Goal: Information Seeking & Learning: Learn about a topic

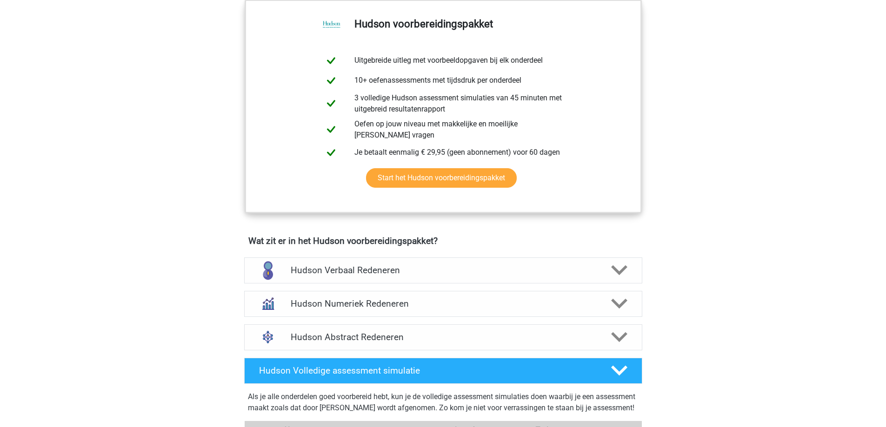
scroll to position [372, 0]
click at [349, 334] on h4 "Hudson Abstract Redeneren" at bounding box center [443, 337] width 305 height 11
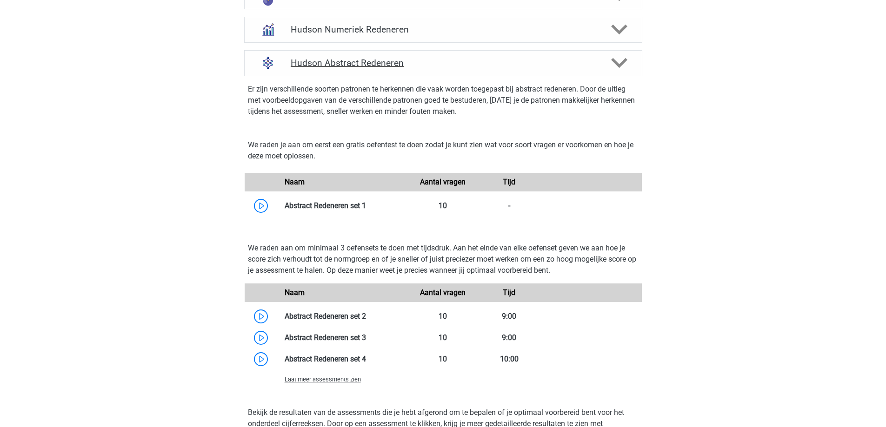
scroll to position [651, 0]
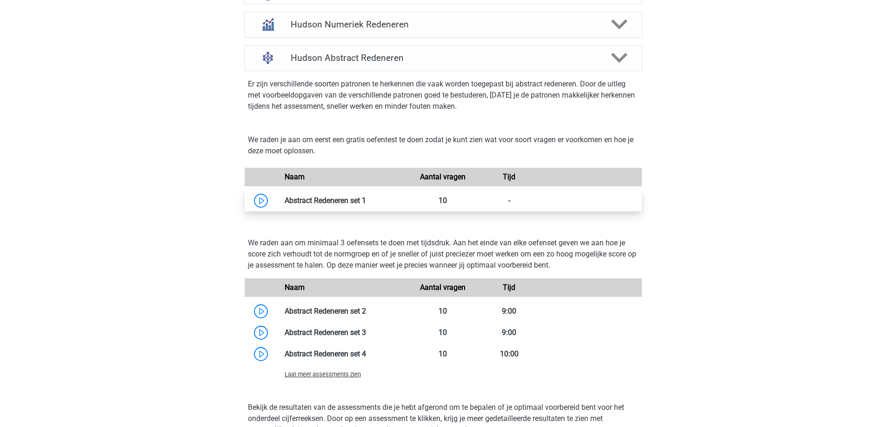
click at [366, 199] on link at bounding box center [366, 200] width 0 height 9
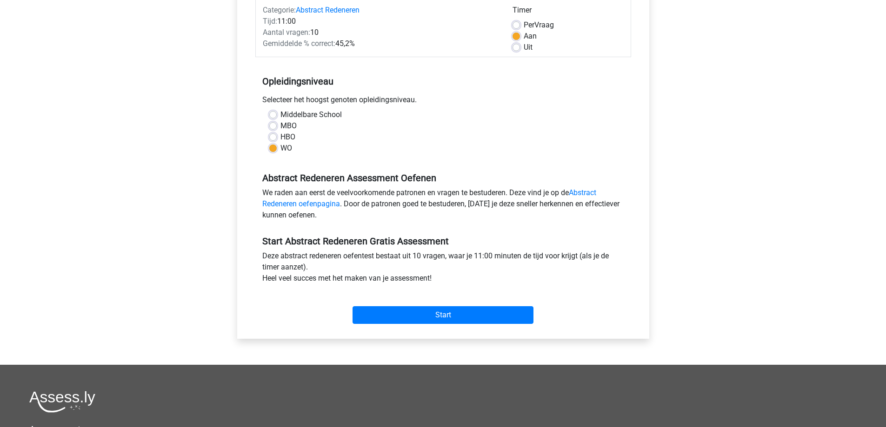
scroll to position [140, 0]
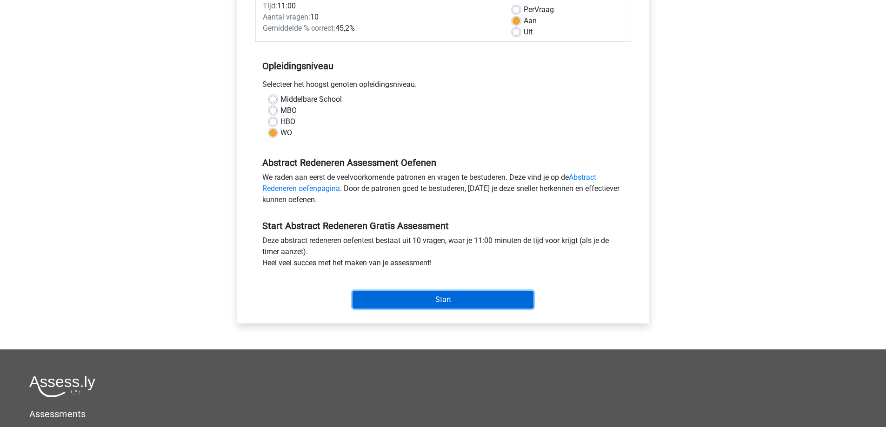
click at [444, 299] on input "Start" at bounding box center [443, 300] width 181 height 18
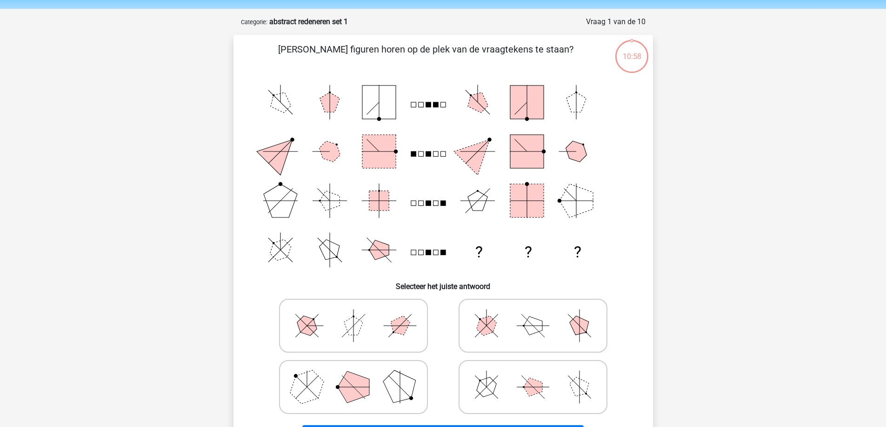
scroll to position [47, 0]
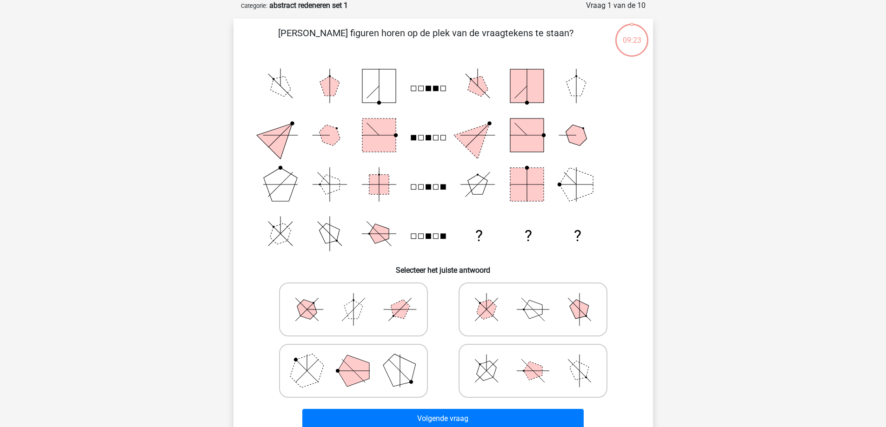
click at [371, 367] on icon at bounding box center [354, 371] width 140 height 47
click at [359, 359] on input "radio" at bounding box center [356, 356] width 6 height 6
radio input "true"
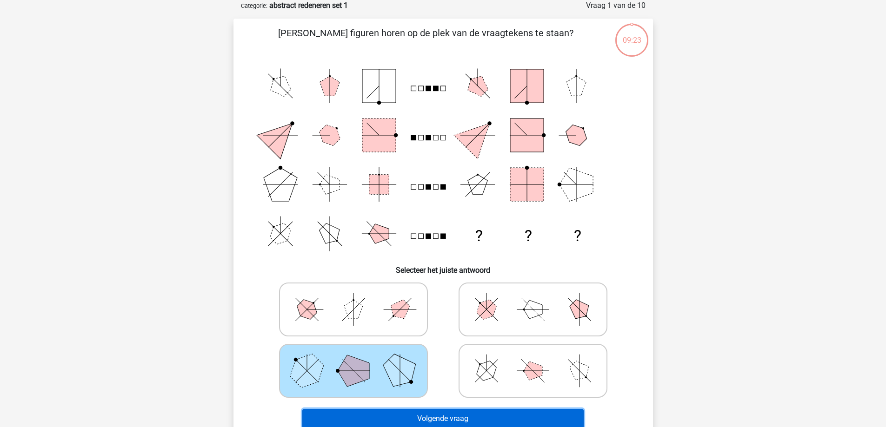
click at [460, 418] on button "Volgende vraag" at bounding box center [442, 419] width 281 height 20
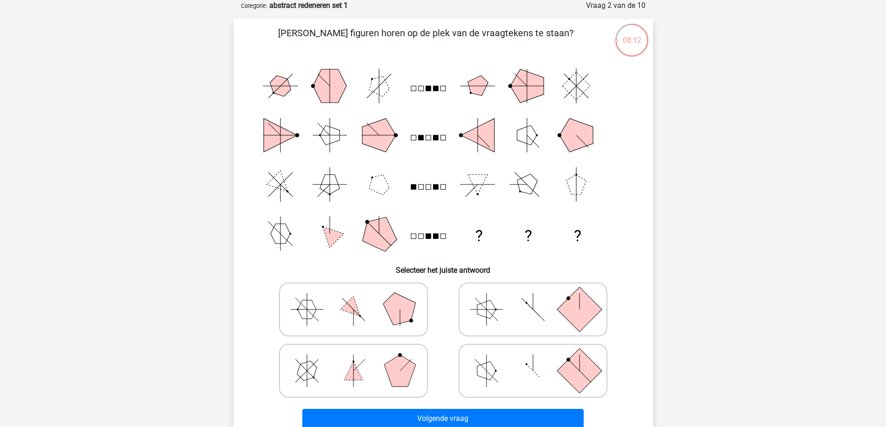
click at [371, 304] on icon at bounding box center [354, 309] width 140 height 47
click at [359, 298] on input "radio" at bounding box center [356, 295] width 6 height 6
radio input "true"
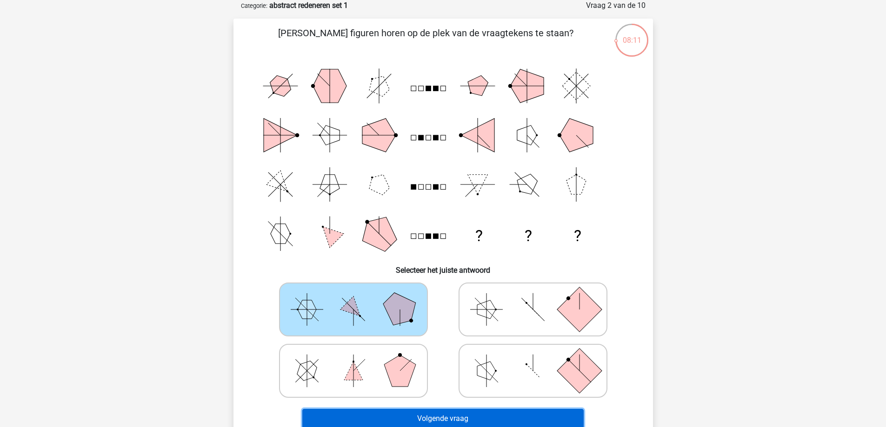
click at [434, 414] on button "Volgende vraag" at bounding box center [442, 419] width 281 height 20
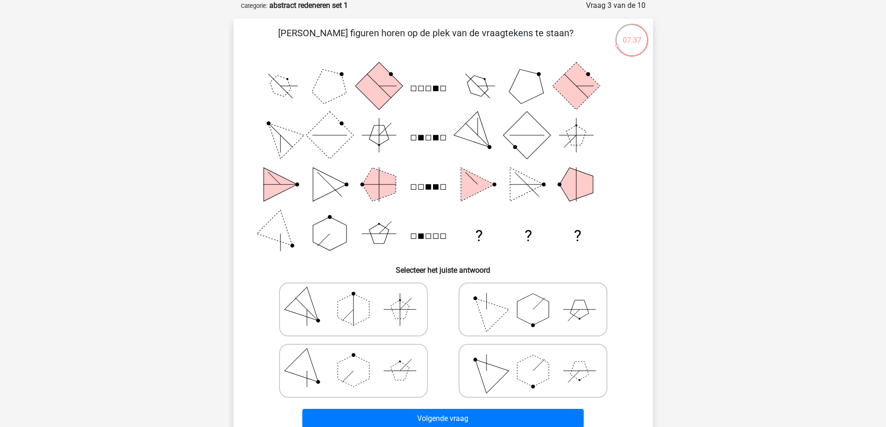
click at [524, 310] on polygon at bounding box center [533, 310] width 32 height 32
click at [533, 298] on input "radio" at bounding box center [536, 295] width 6 height 6
radio input "true"
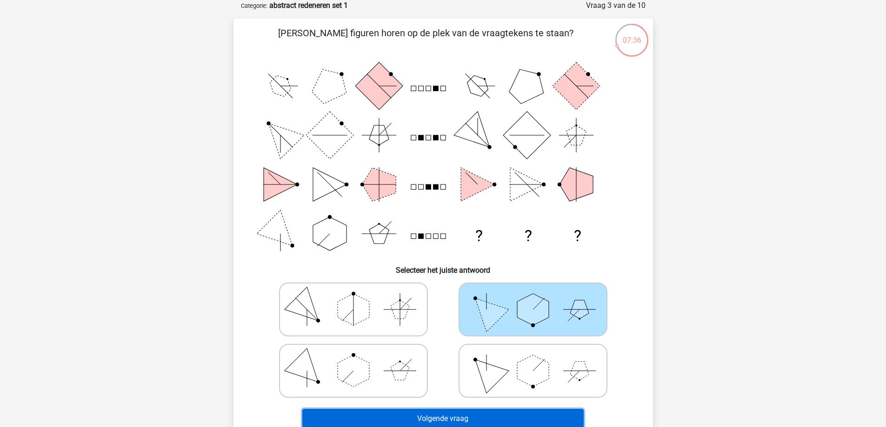
click at [461, 421] on button "Volgende vraag" at bounding box center [442, 419] width 281 height 20
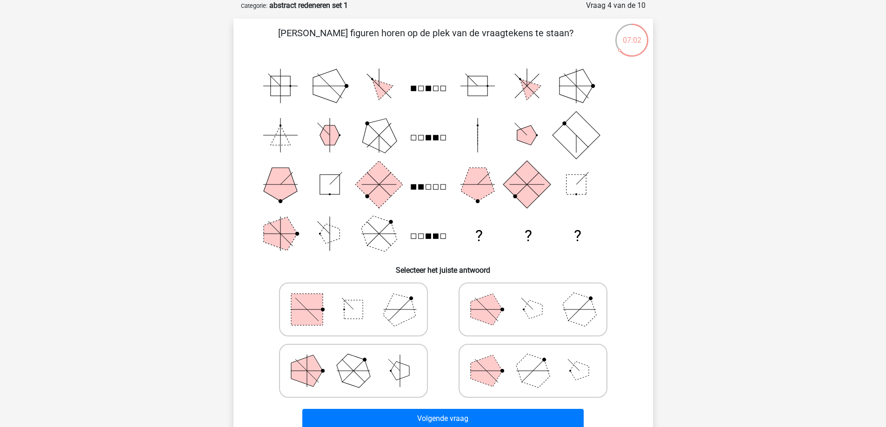
click at [367, 316] on icon at bounding box center [354, 309] width 140 height 47
click at [359, 298] on input "radio" at bounding box center [356, 295] width 6 height 6
radio input "true"
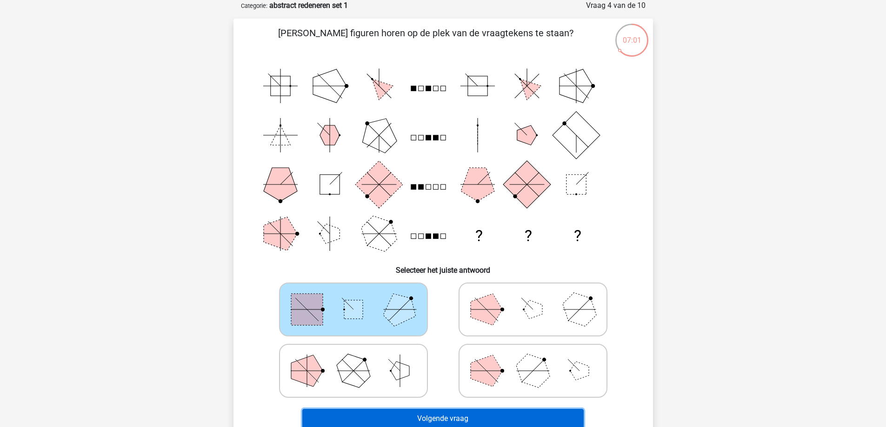
click at [433, 419] on button "Volgende vraag" at bounding box center [442, 419] width 281 height 20
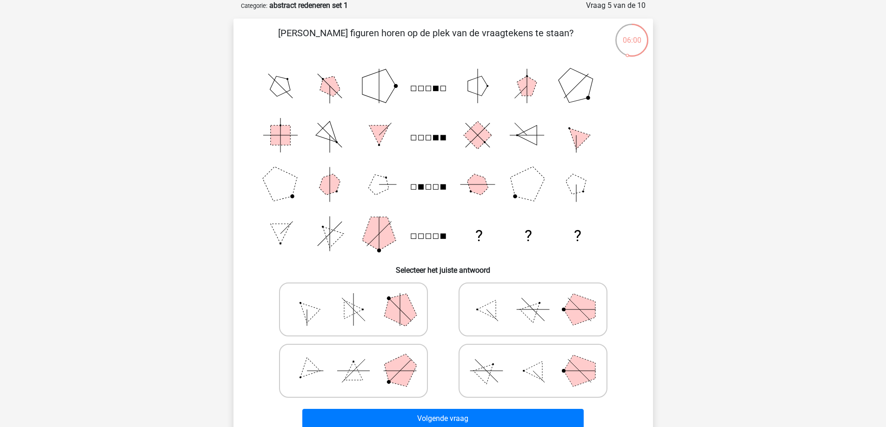
click at [379, 303] on icon at bounding box center [354, 309] width 140 height 47
click at [359, 298] on input "radio" at bounding box center [356, 295] width 6 height 6
radio input "true"
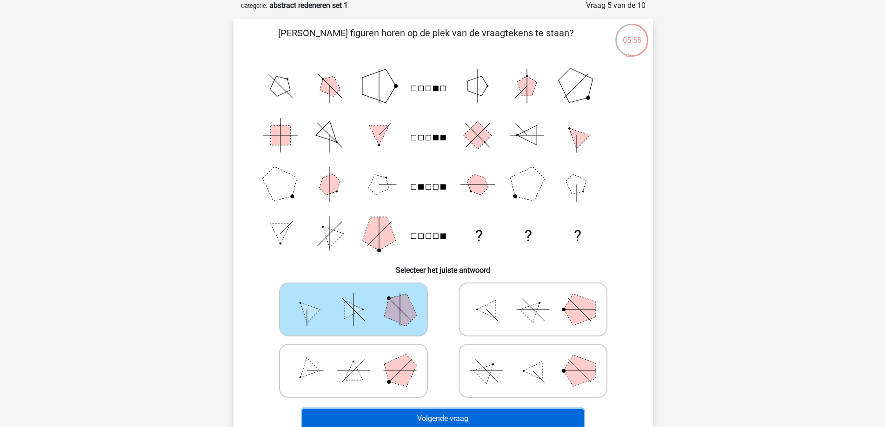
click at [473, 416] on button "Volgende vraag" at bounding box center [442, 419] width 281 height 20
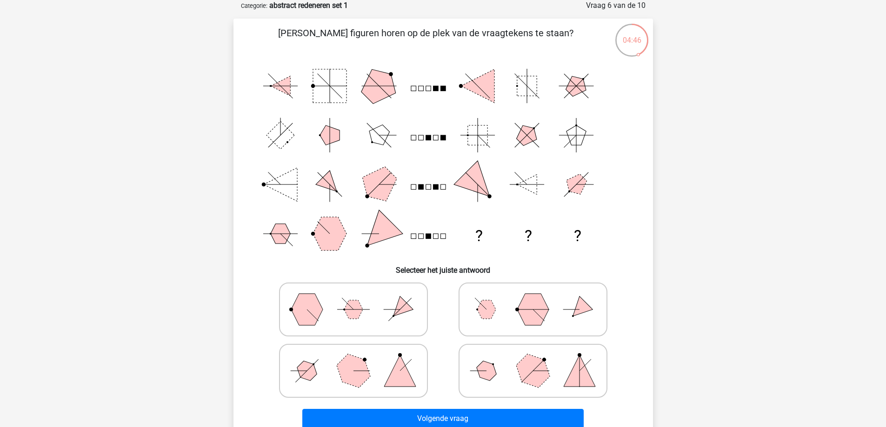
click at [510, 376] on icon at bounding box center [533, 371] width 140 height 47
click at [533, 359] on input "radio" at bounding box center [536, 356] width 6 height 6
radio input "true"
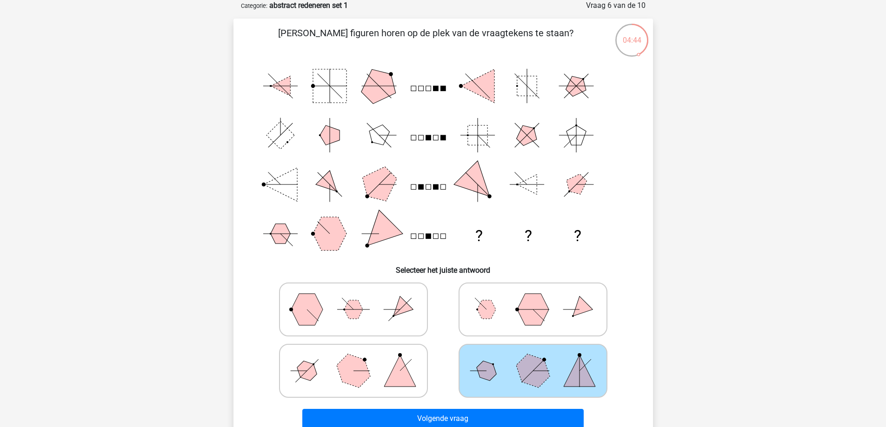
click at [396, 373] on polygon at bounding box center [400, 371] width 32 height 32
click at [359, 359] on input "radio" at bounding box center [356, 356] width 6 height 6
radio input "true"
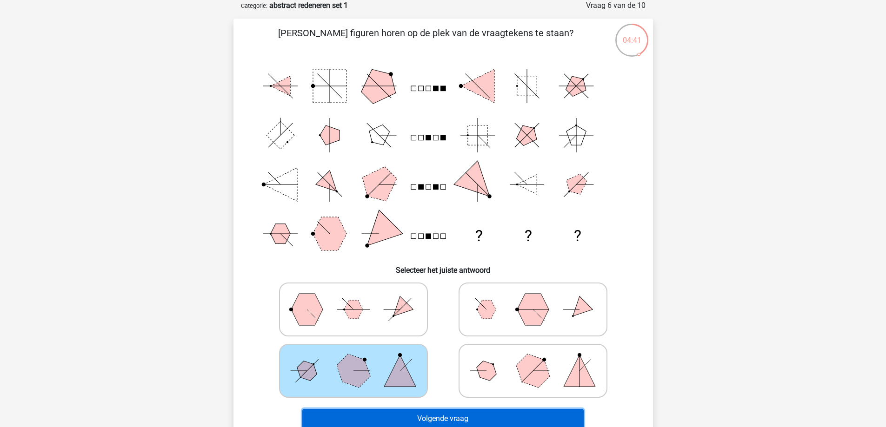
click at [445, 418] on button "Volgende vraag" at bounding box center [442, 419] width 281 height 20
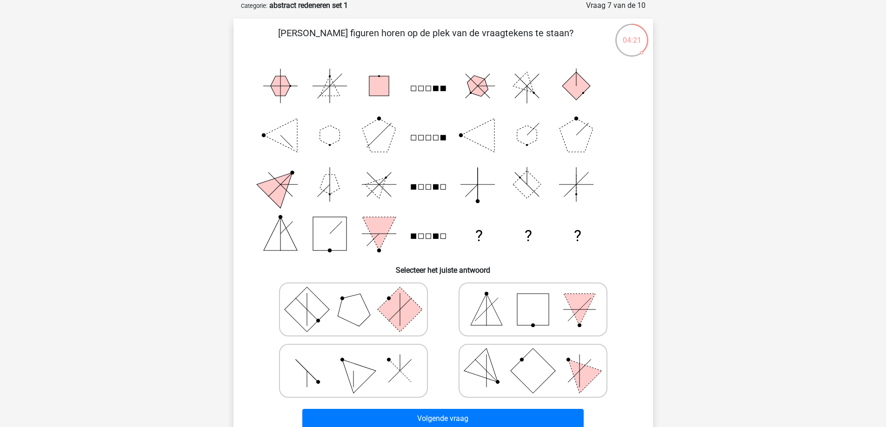
click at [326, 373] on icon at bounding box center [354, 371] width 140 height 47
click at [353, 359] on input "radio" at bounding box center [356, 356] width 6 height 6
radio input "true"
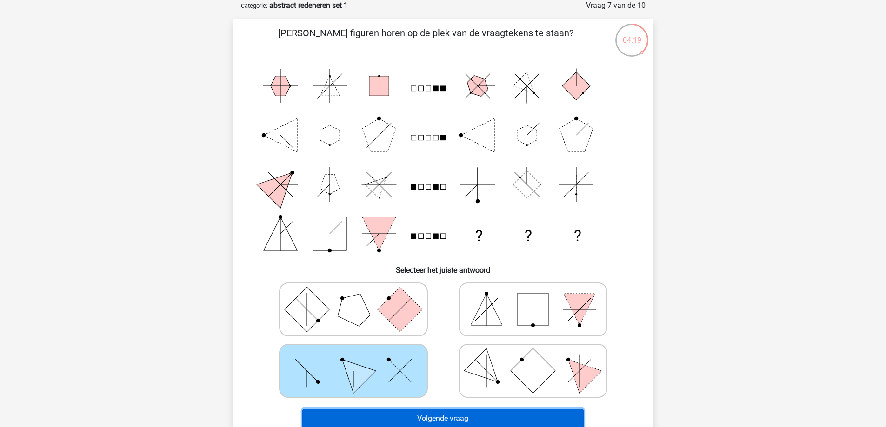
click at [430, 418] on button "Volgende vraag" at bounding box center [442, 419] width 281 height 20
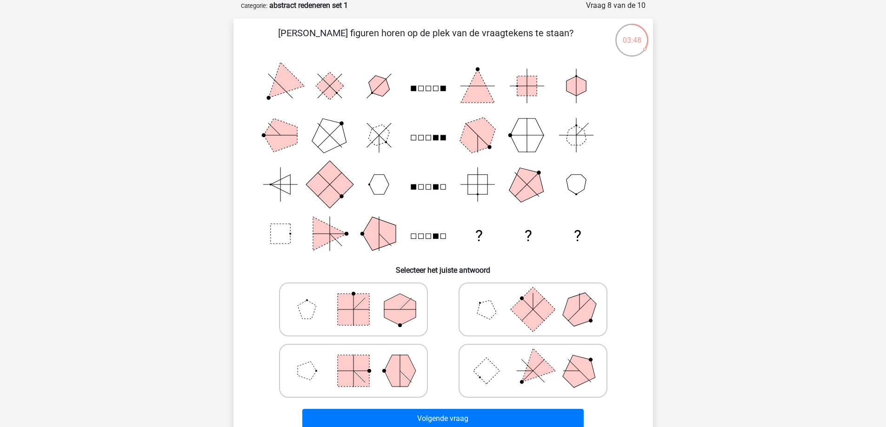
click at [376, 372] on icon at bounding box center [354, 371] width 140 height 47
click at [359, 359] on input "radio" at bounding box center [356, 356] width 6 height 6
radio input "true"
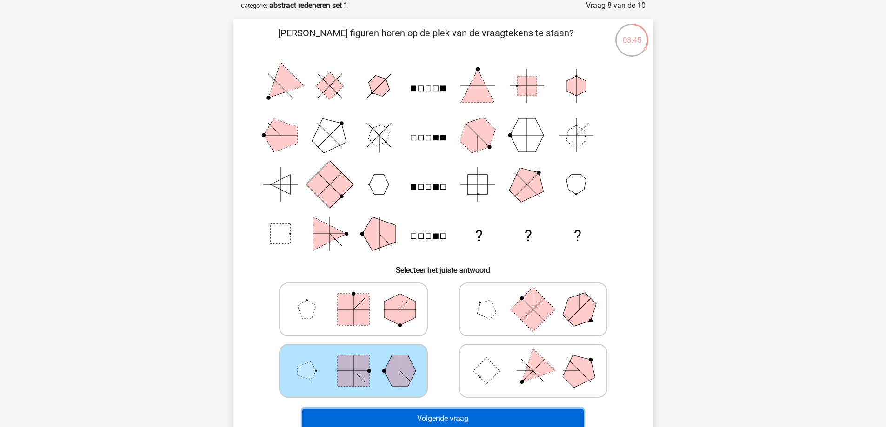
click at [451, 415] on button "Volgende vraag" at bounding box center [442, 419] width 281 height 20
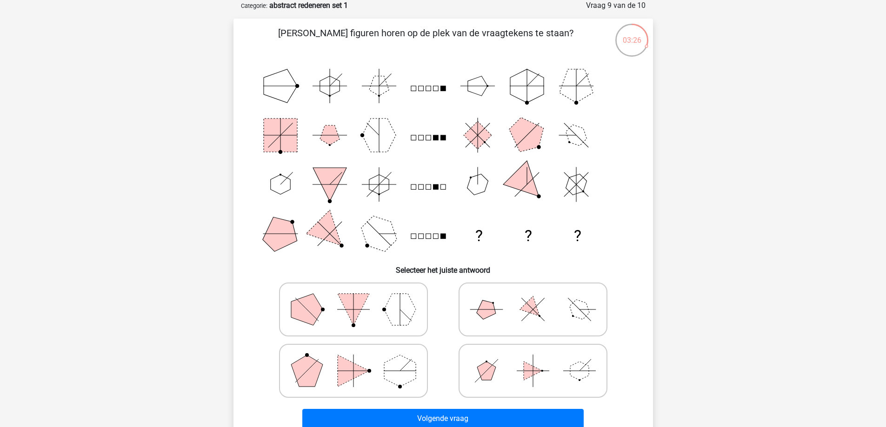
click at [506, 315] on icon at bounding box center [533, 309] width 140 height 47
click at [533, 298] on input "radio" at bounding box center [536, 295] width 6 height 6
radio input "true"
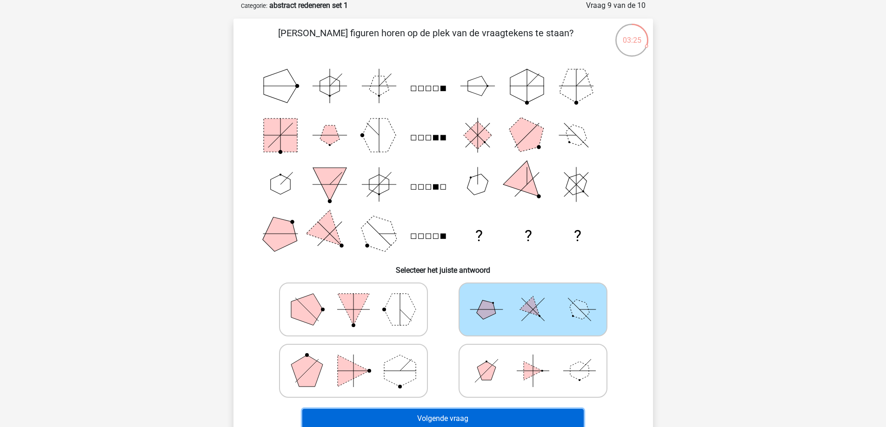
click at [463, 418] on button "Volgende vraag" at bounding box center [442, 419] width 281 height 20
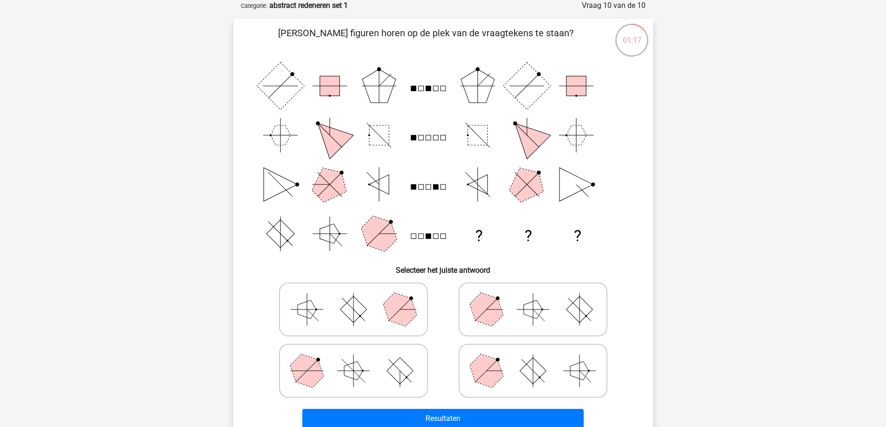
click at [543, 308] on icon at bounding box center [533, 309] width 140 height 47
click at [539, 298] on input "radio" at bounding box center [536, 295] width 6 height 6
radio input "true"
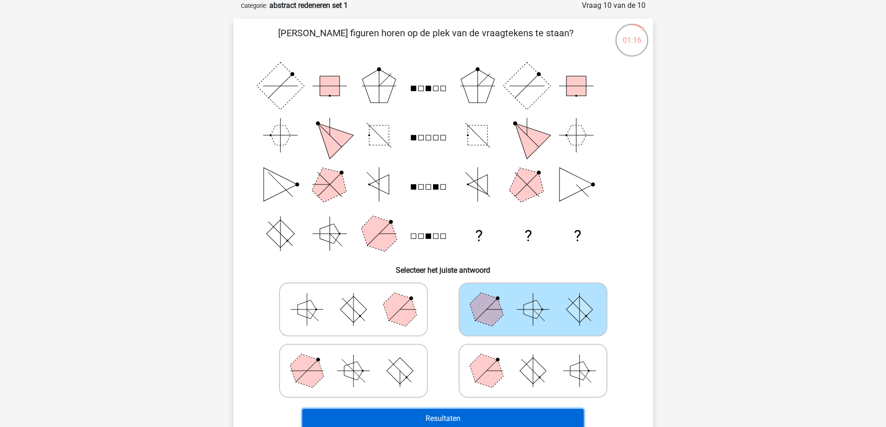
click at [447, 414] on button "Resultaten" at bounding box center [442, 419] width 281 height 20
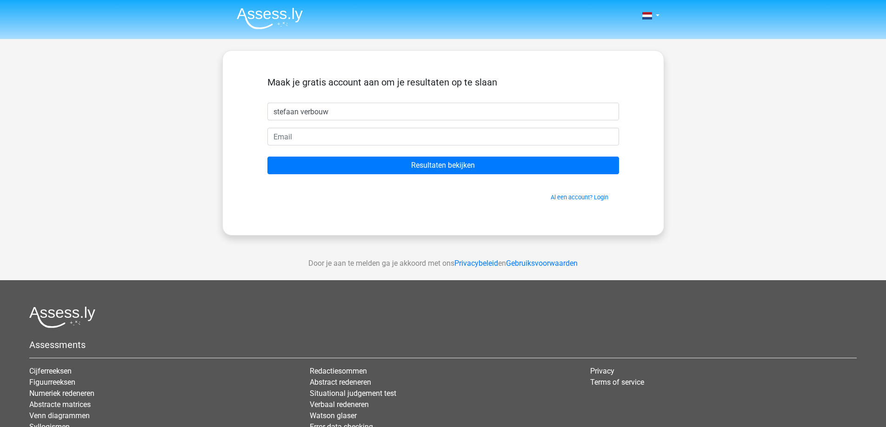
type input "stefaan verbouw"
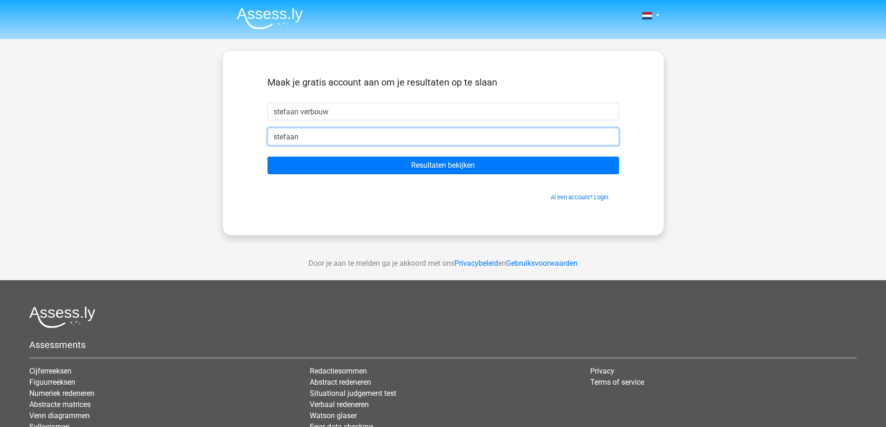
type input "[EMAIL_ADDRESS][DOMAIN_NAME]"
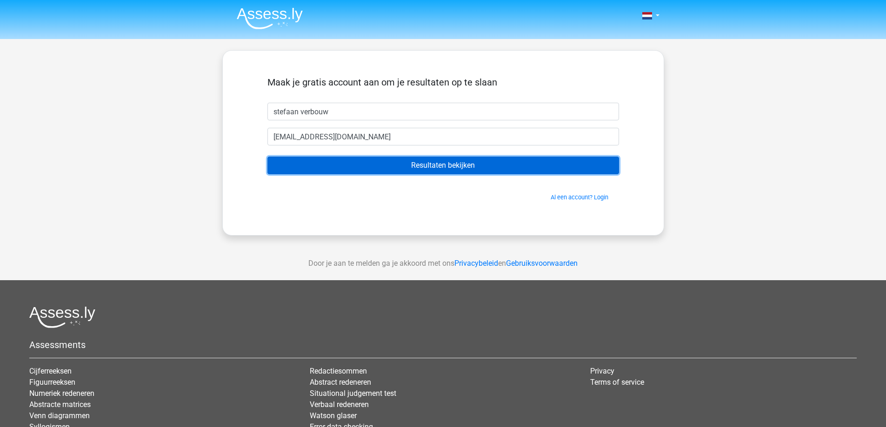
click at [408, 165] on input "Resultaten bekijken" at bounding box center [443, 166] width 352 height 18
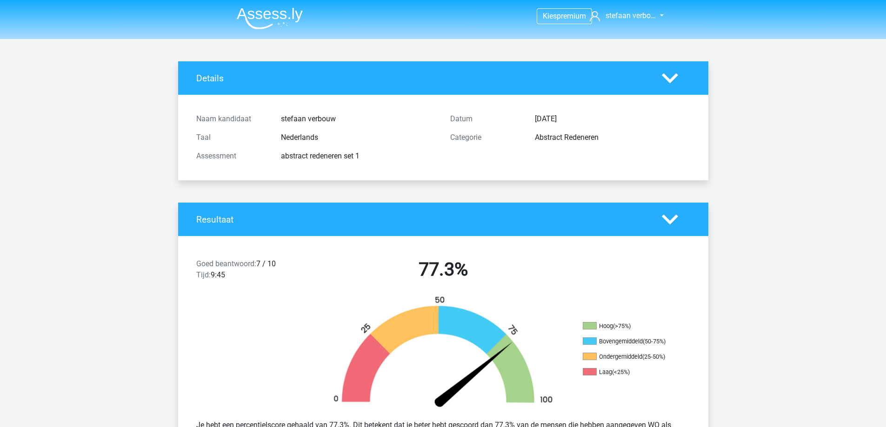
click at [672, 74] on icon at bounding box center [670, 78] width 16 height 16
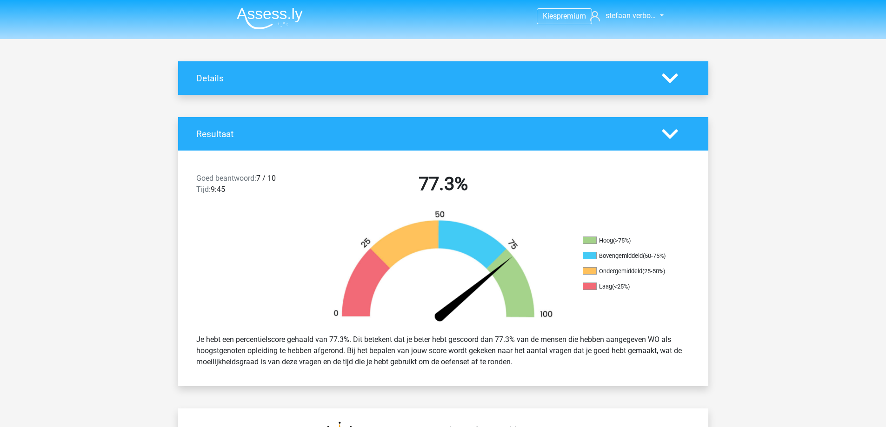
click at [672, 74] on icon at bounding box center [670, 78] width 16 height 16
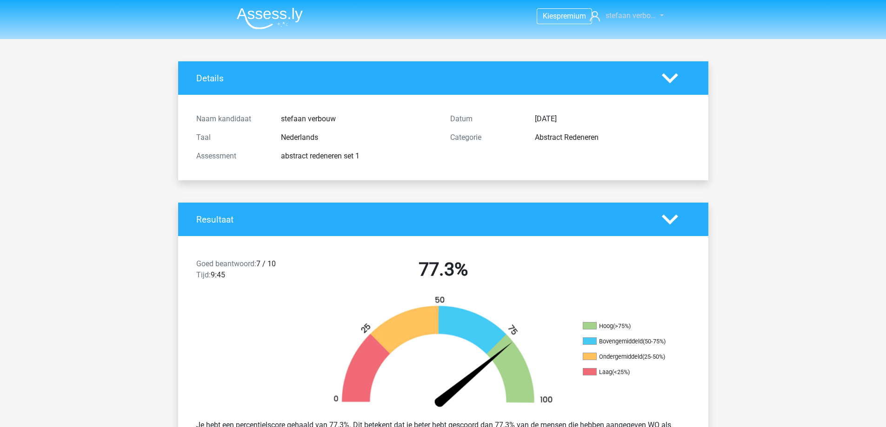
click at [642, 11] on span "stefaan verbo…" at bounding box center [631, 15] width 50 height 9
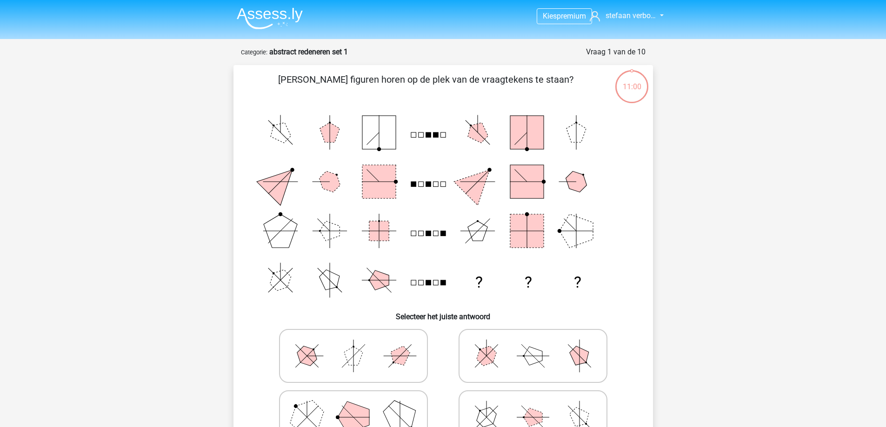
scroll to position [47, 0]
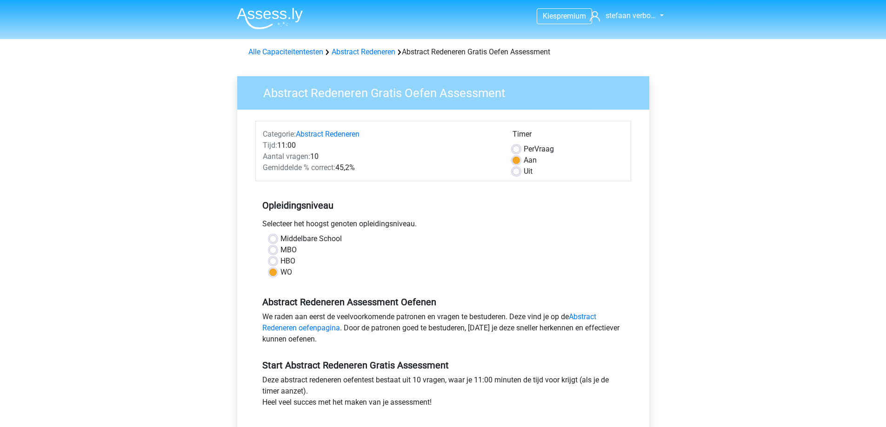
scroll to position [140, 0]
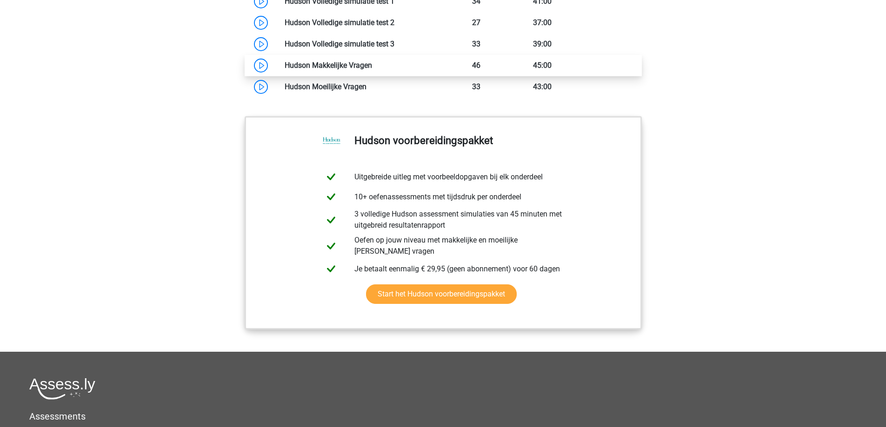
scroll to position [558, 0]
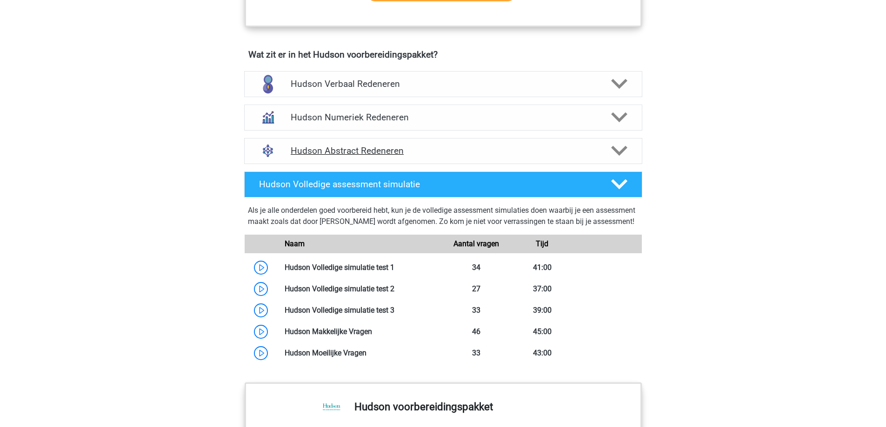
click at [621, 149] on icon at bounding box center [619, 151] width 16 height 16
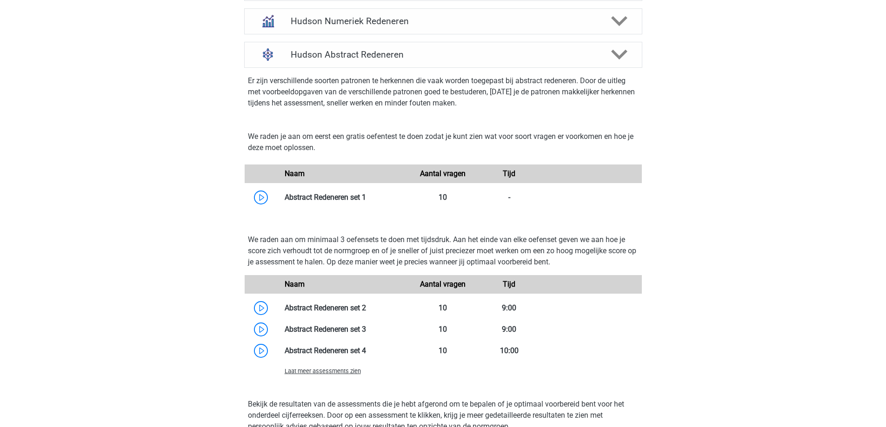
scroll to position [698, 0]
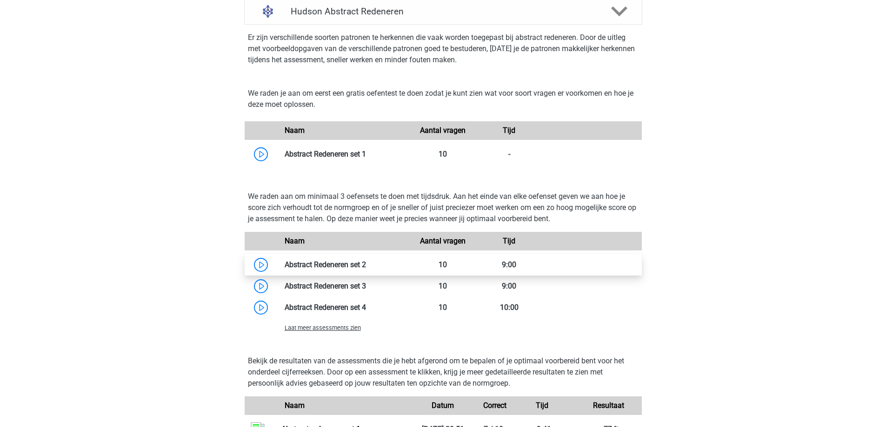
click at [366, 264] on link at bounding box center [366, 264] width 0 height 9
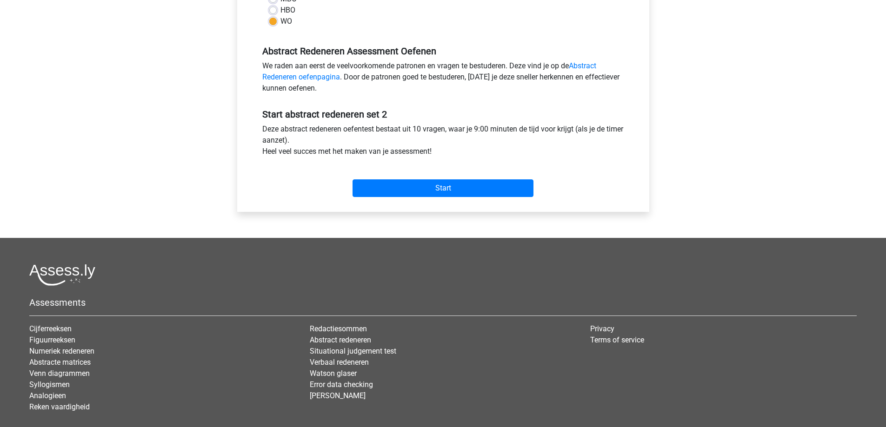
scroll to position [279, 0]
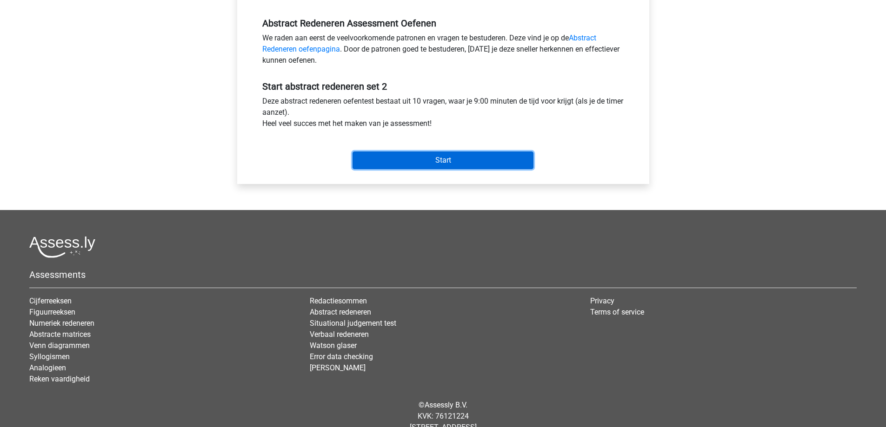
click at [448, 160] on input "Start" at bounding box center [443, 161] width 181 height 18
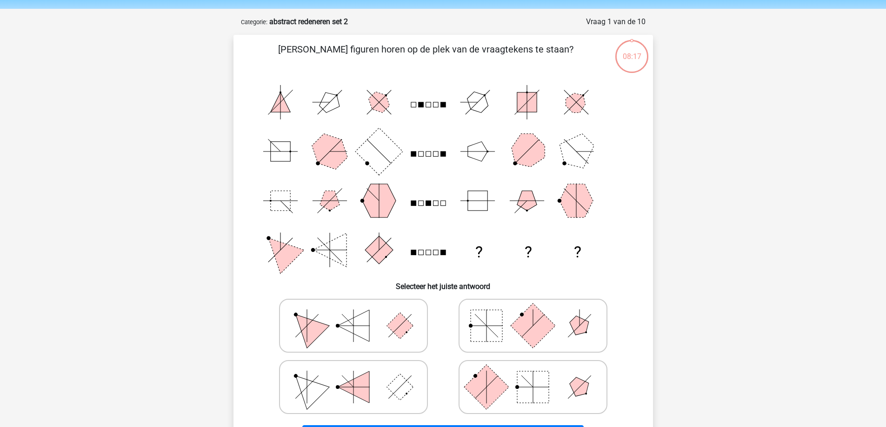
scroll to position [47, 0]
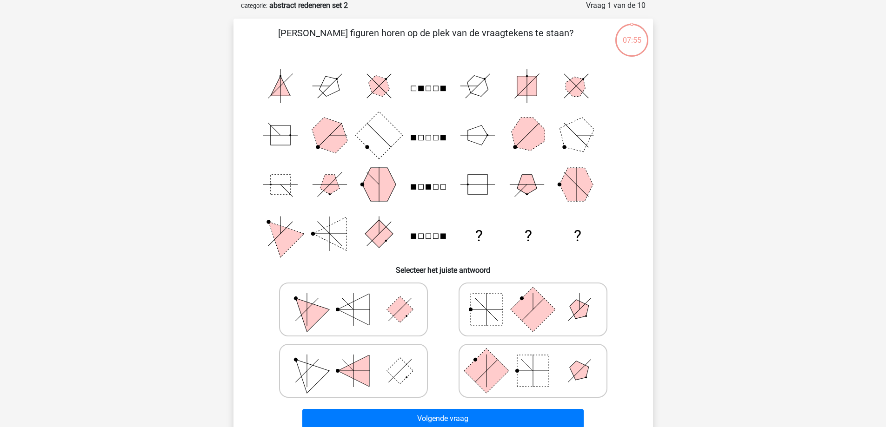
drag, startPoint x: 579, startPoint y: 367, endPoint x: 538, endPoint y: 393, distance: 48.5
click at [579, 368] on polygon at bounding box center [579, 371] width 27 height 27
click at [539, 359] on input "radio" at bounding box center [536, 356] width 6 height 6
radio input "true"
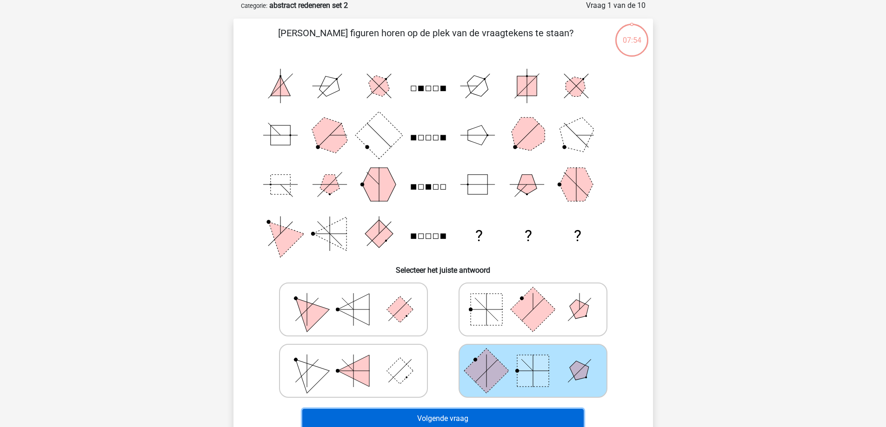
click at [458, 416] on button "Volgende vraag" at bounding box center [442, 419] width 281 height 20
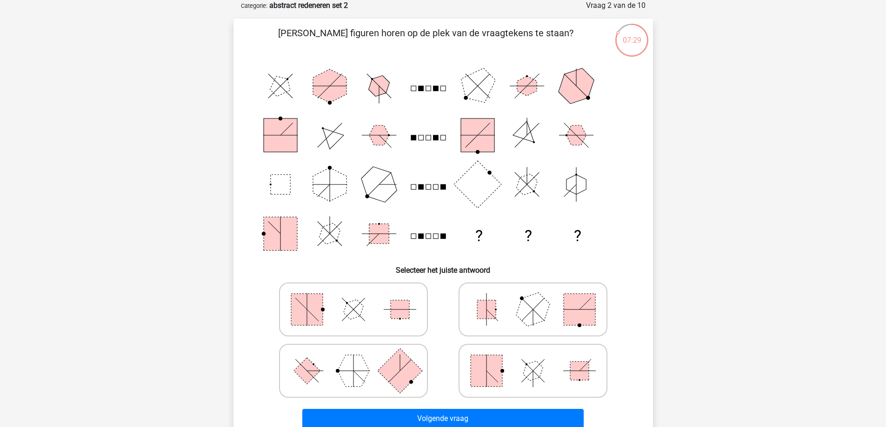
click at [384, 376] on rect at bounding box center [399, 370] width 45 height 45
click at [359, 359] on input "radio" at bounding box center [356, 356] width 6 height 6
radio input "true"
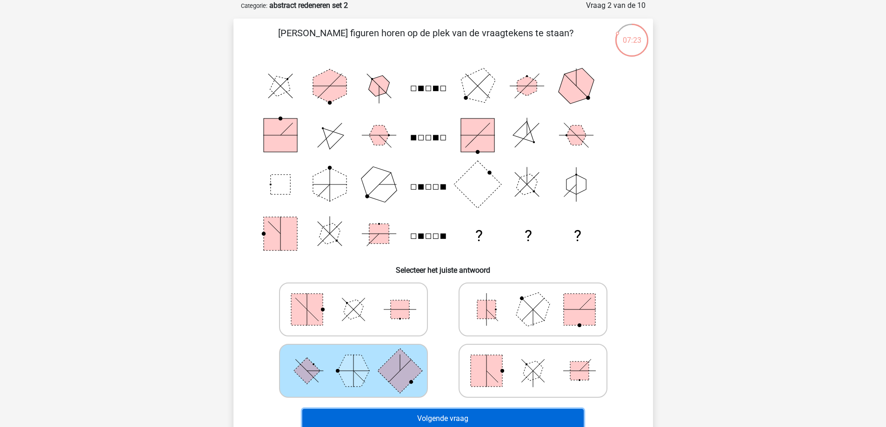
click at [457, 418] on button "Volgende vraag" at bounding box center [442, 419] width 281 height 20
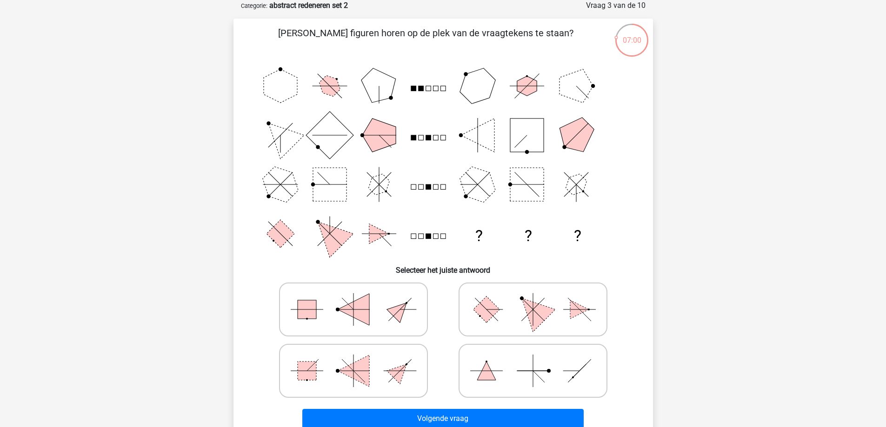
click at [488, 310] on line at bounding box center [494, 309] width 16 height 16
click at [533, 298] on input "radio" at bounding box center [536, 295] width 6 height 6
radio input "true"
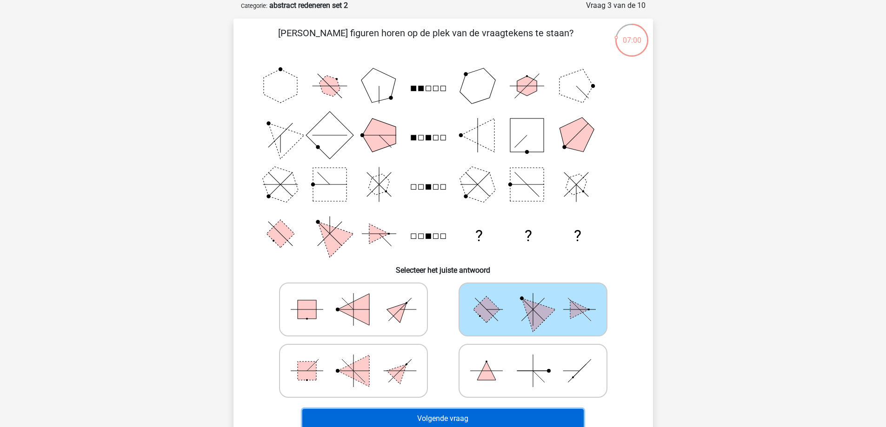
click at [454, 415] on button "Volgende vraag" at bounding box center [442, 419] width 281 height 20
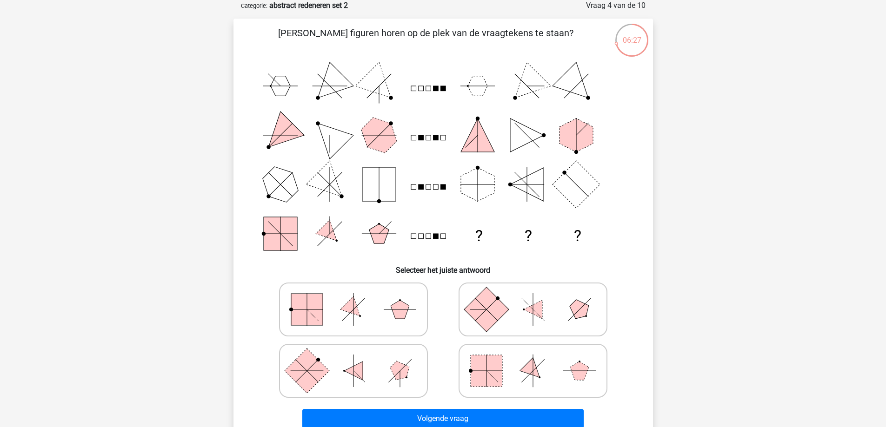
click at [368, 313] on icon at bounding box center [354, 309] width 140 height 47
click at [359, 298] on input "radio" at bounding box center [356, 295] width 6 height 6
radio input "true"
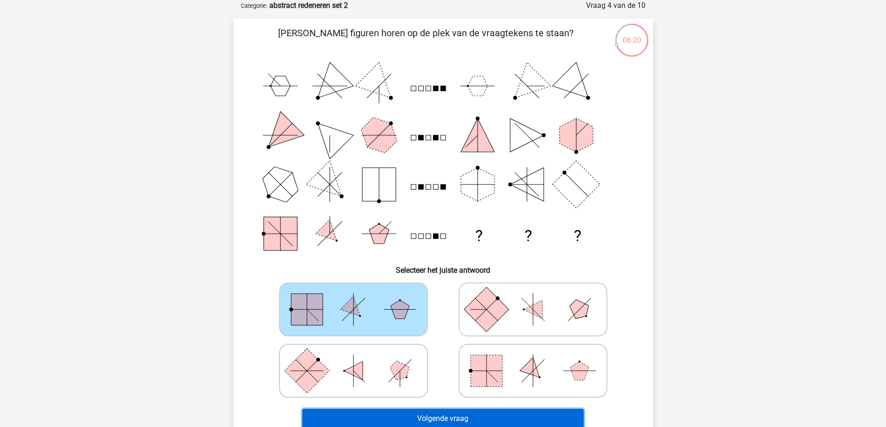
click at [446, 419] on button "Volgende vraag" at bounding box center [442, 419] width 281 height 20
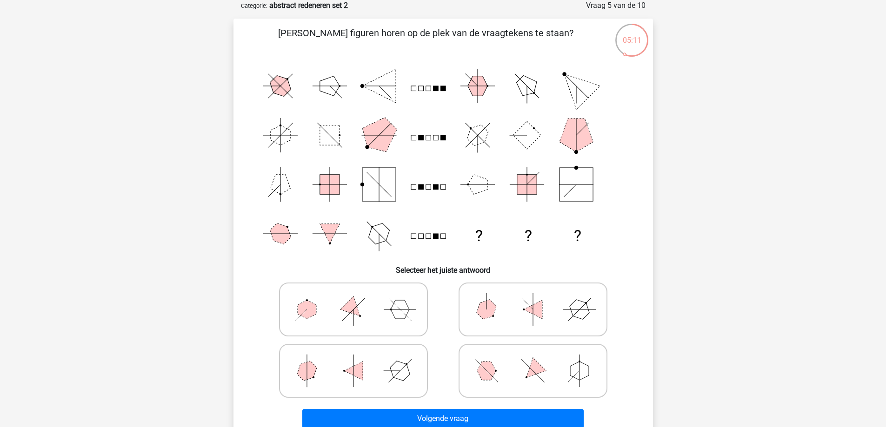
click at [374, 366] on icon at bounding box center [354, 371] width 140 height 47
click at [359, 359] on input "radio" at bounding box center [356, 356] width 6 height 6
radio input "true"
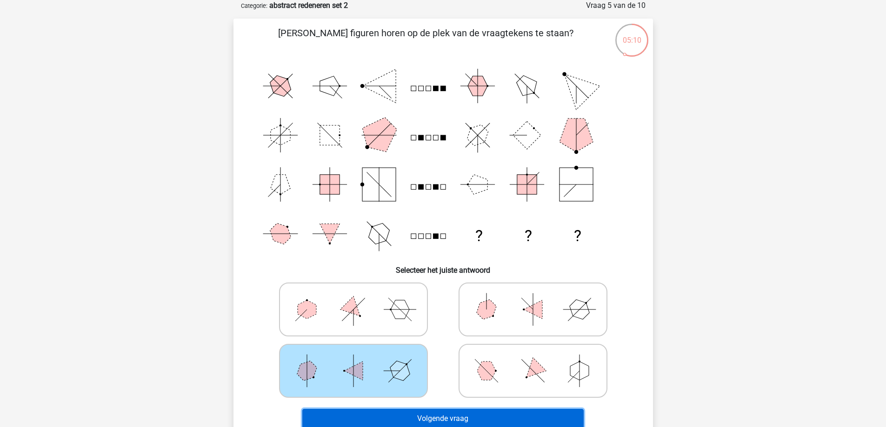
click at [452, 414] on button "Volgende vraag" at bounding box center [442, 419] width 281 height 20
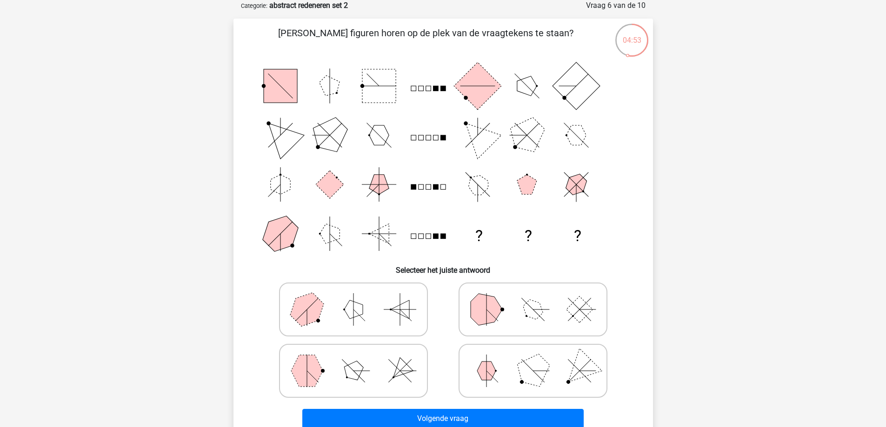
click at [382, 368] on icon at bounding box center [354, 371] width 140 height 47
click at [359, 359] on input "radio" at bounding box center [356, 356] width 6 height 6
radio input "true"
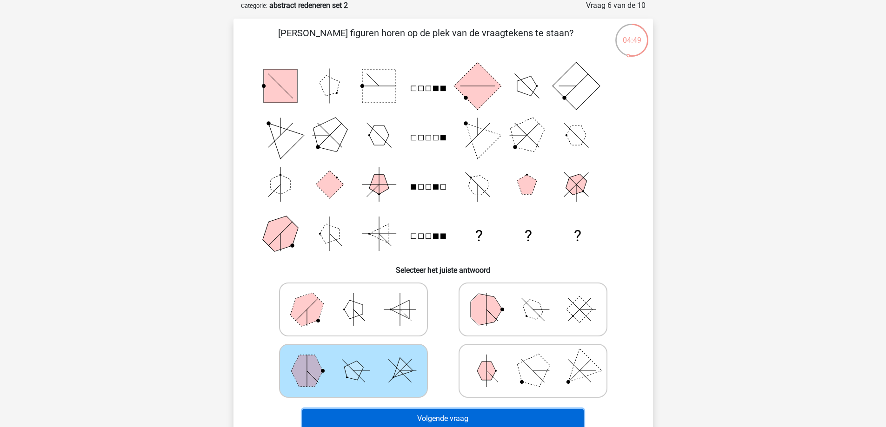
click at [441, 417] on button "Volgende vraag" at bounding box center [442, 419] width 281 height 20
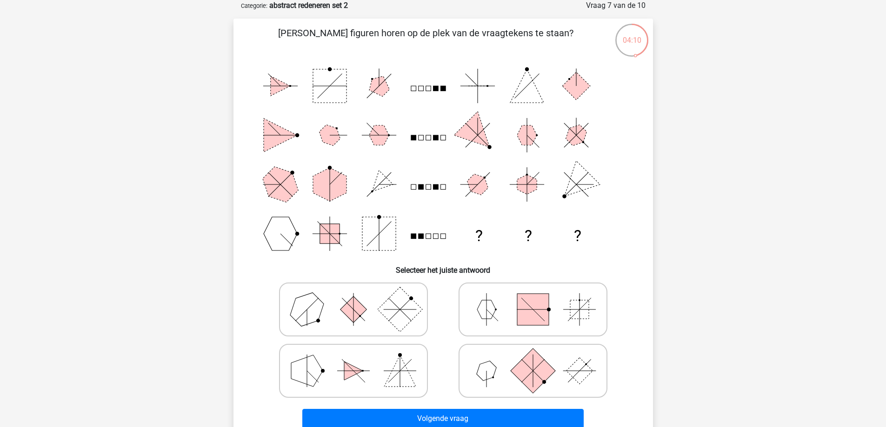
click at [519, 316] on rect at bounding box center [533, 310] width 32 height 32
click at [533, 298] on input "radio" at bounding box center [536, 295] width 6 height 6
radio input "true"
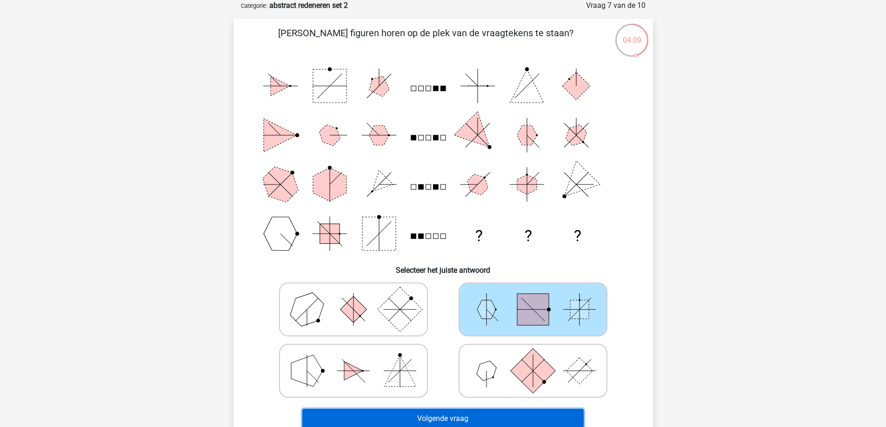
click at [504, 413] on button "Volgende vraag" at bounding box center [442, 419] width 281 height 20
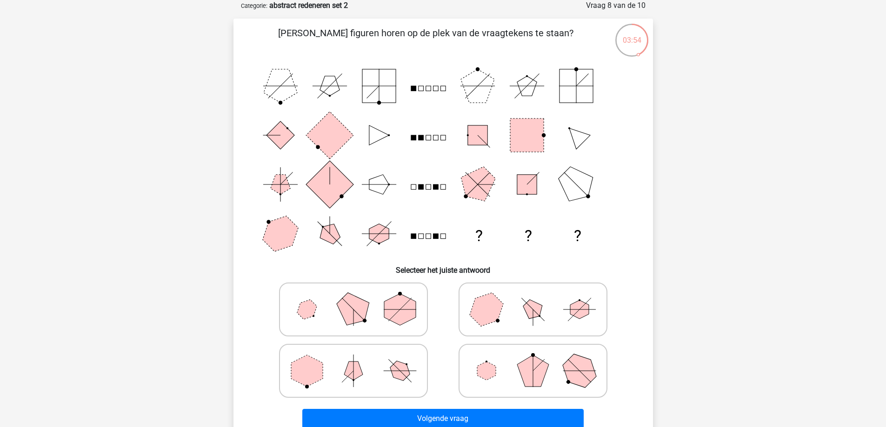
click at [528, 317] on polygon at bounding box center [532, 309] width 27 height 27
click at [533, 298] on input "radio" at bounding box center [536, 295] width 6 height 6
radio input "true"
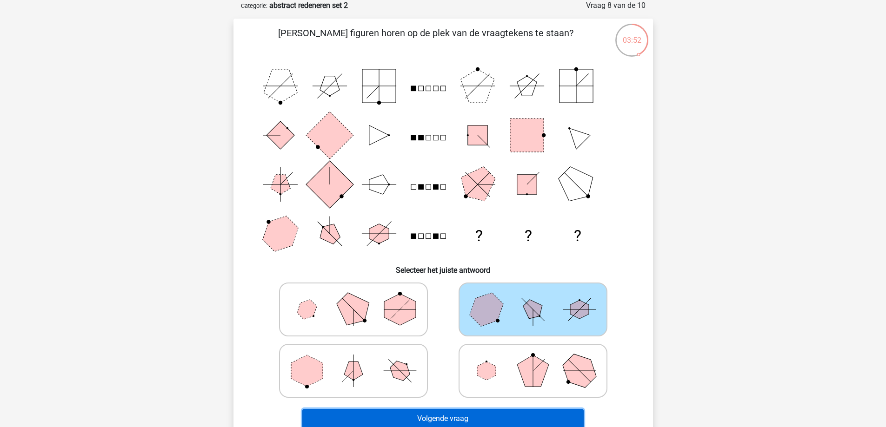
click at [464, 416] on button "Volgende vraag" at bounding box center [442, 419] width 281 height 20
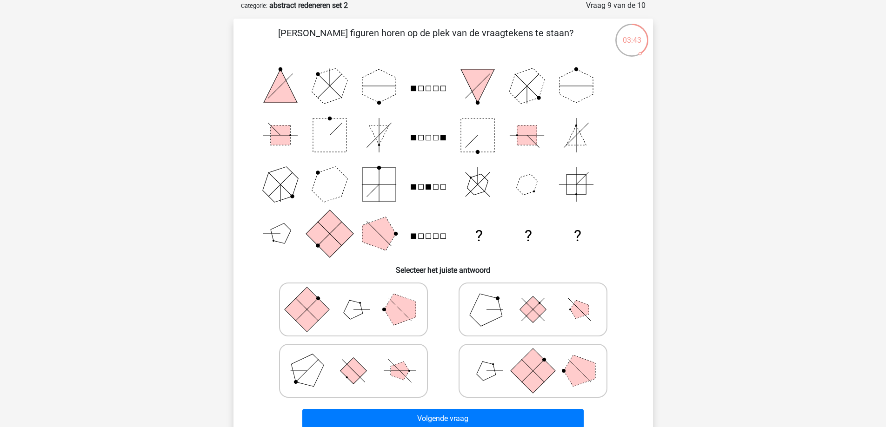
click at [500, 307] on icon at bounding box center [533, 309] width 140 height 47
click at [533, 298] on input "radio" at bounding box center [536, 295] width 6 height 6
radio input "true"
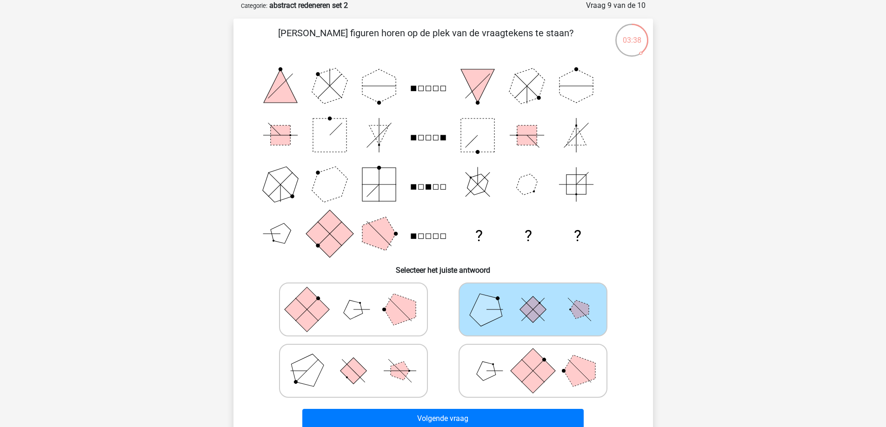
click at [501, 363] on icon at bounding box center [533, 371] width 140 height 47
click at [533, 359] on input "radio" at bounding box center [536, 356] width 6 height 6
radio input "true"
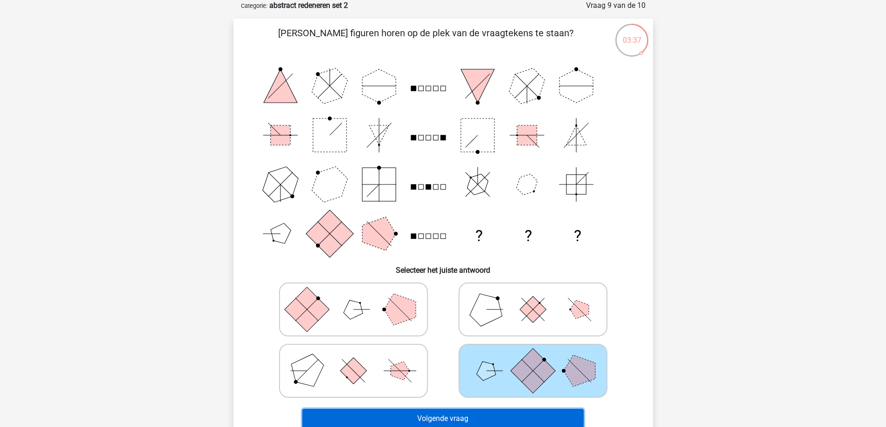
click at [465, 417] on button "Volgende vraag" at bounding box center [442, 419] width 281 height 20
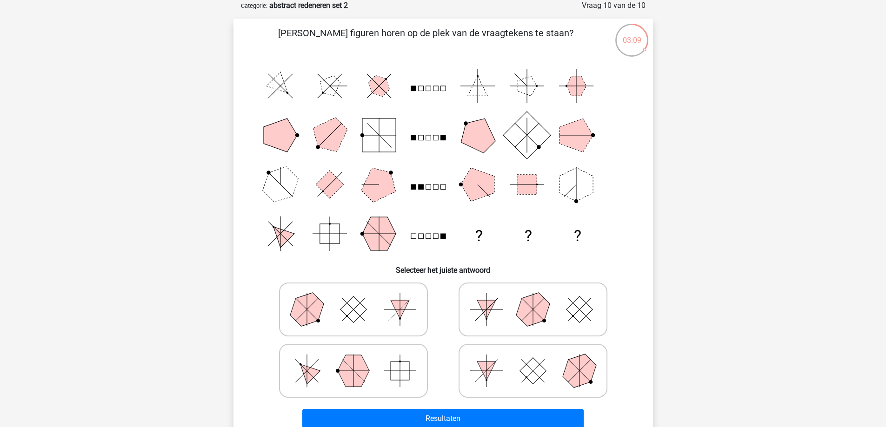
click at [355, 372] on polygon at bounding box center [354, 371] width 32 height 32
click at [355, 359] on input "radio" at bounding box center [356, 356] width 6 height 6
radio input "true"
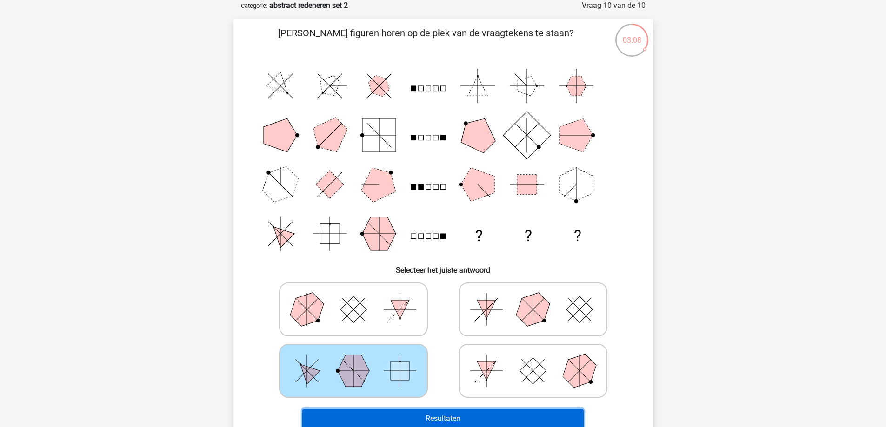
click at [446, 415] on button "Resultaten" at bounding box center [442, 419] width 281 height 20
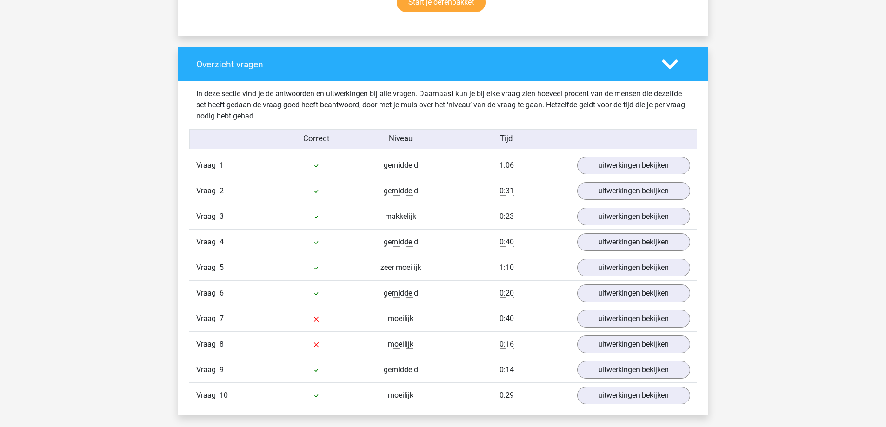
scroll to position [698, 0]
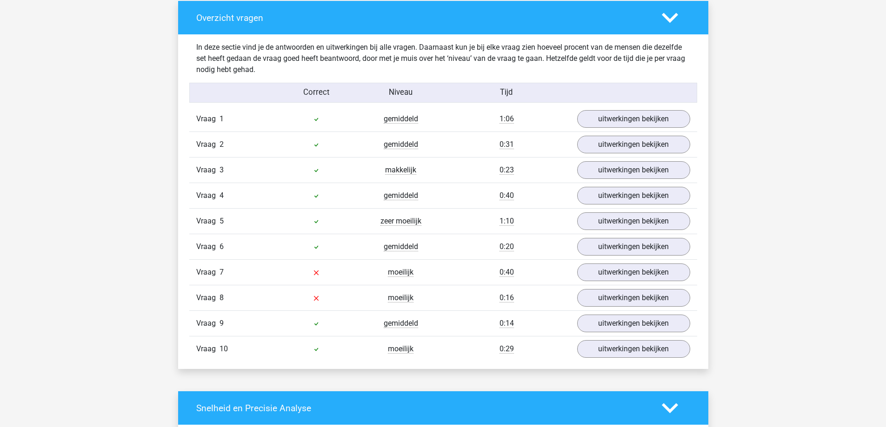
click at [824, 213] on div "Kies premium stefaan verbo… stefaan.verbouw@live.be" at bounding box center [443, 327] width 886 height 2051
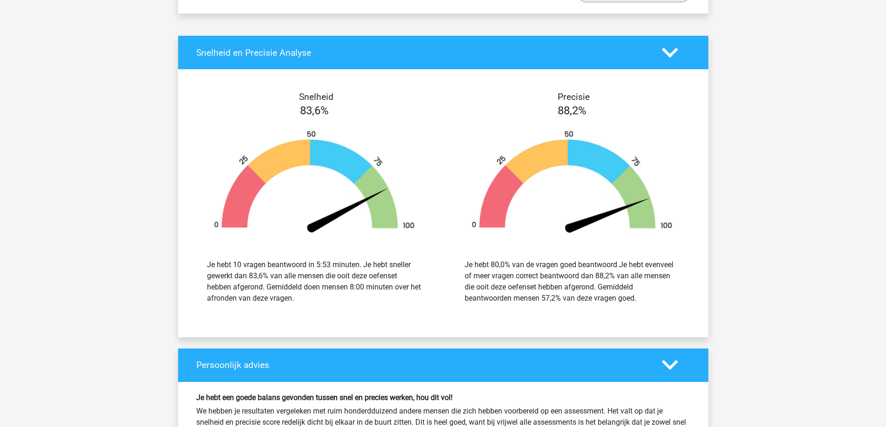
scroll to position [1070, 0]
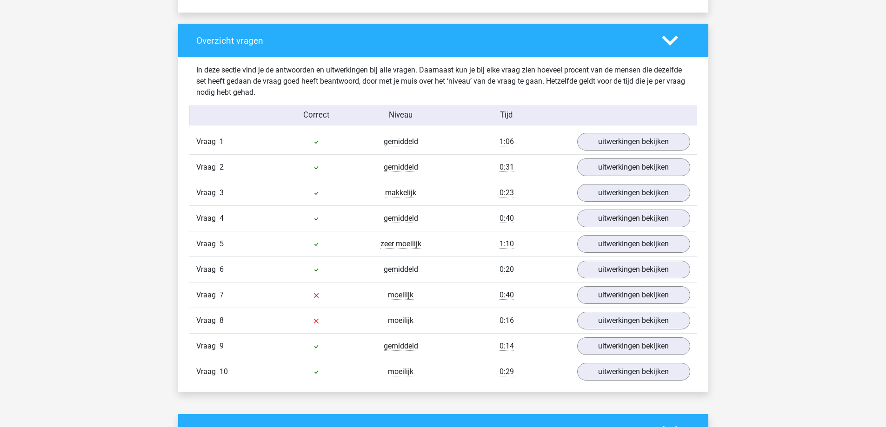
scroll to position [698, 0]
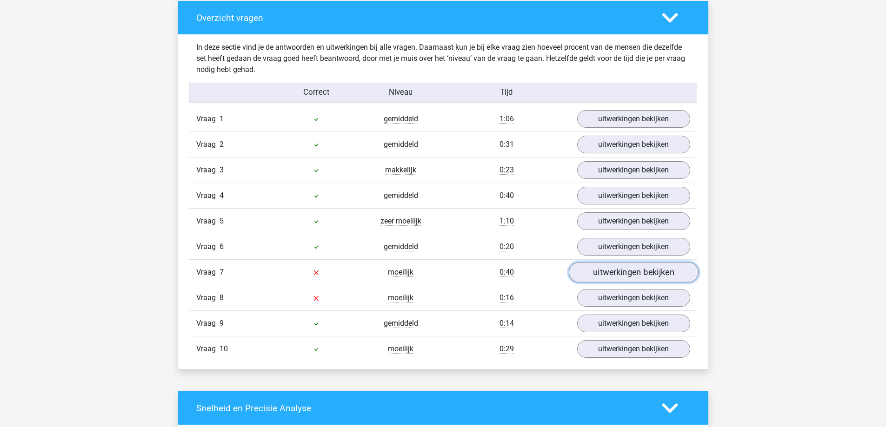
click at [639, 273] on link "uitwerkingen bekijken" at bounding box center [633, 273] width 130 height 20
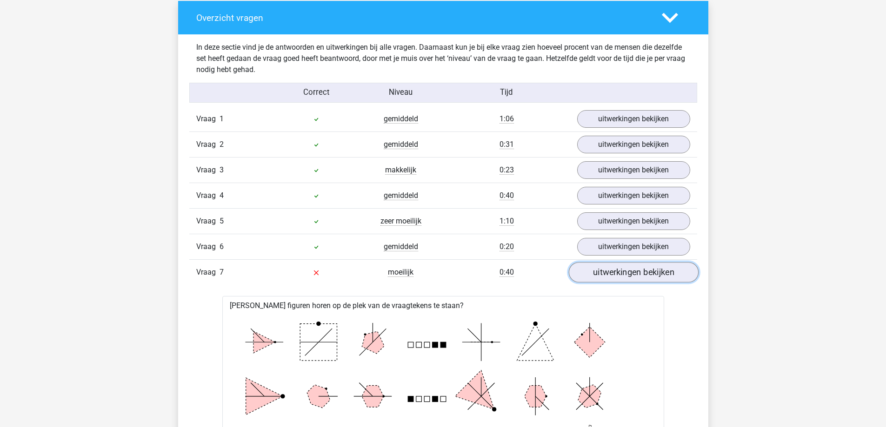
click at [639, 273] on link "uitwerkingen bekijken" at bounding box center [633, 273] width 130 height 20
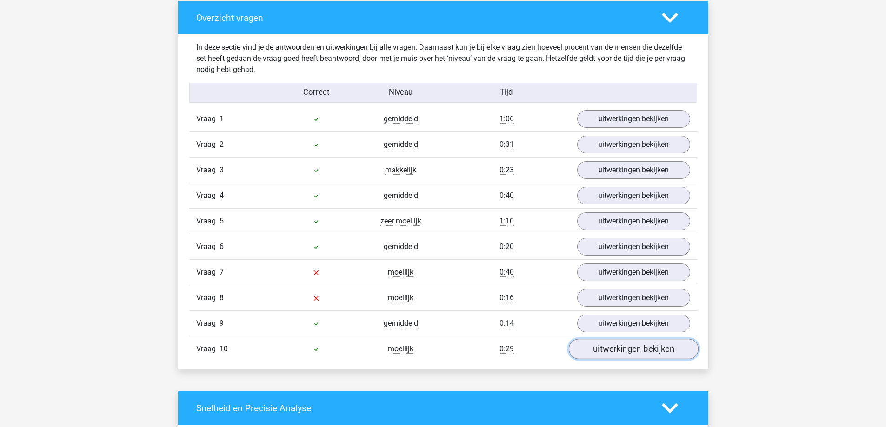
click at [634, 352] on link "uitwerkingen bekijken" at bounding box center [633, 349] width 130 height 20
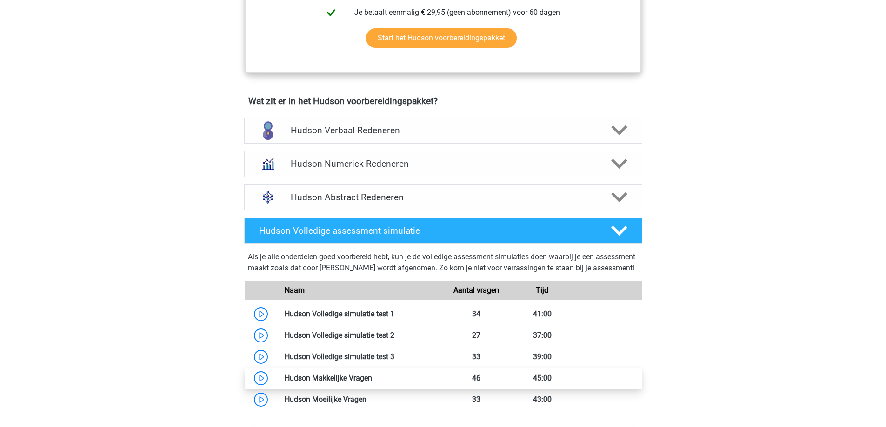
scroll to position [495, 0]
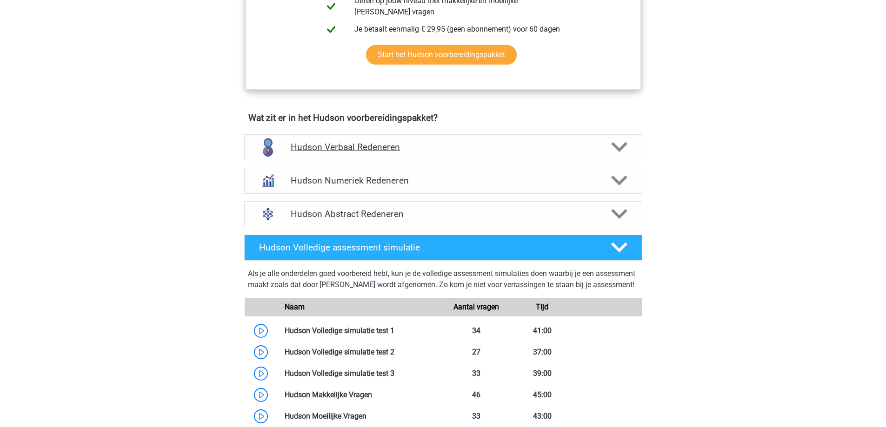
click at [619, 143] on icon at bounding box center [619, 147] width 16 height 16
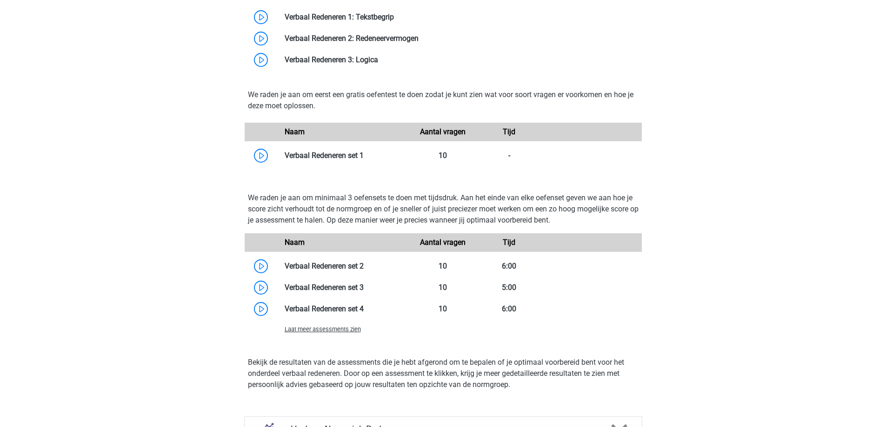
scroll to position [890, 0]
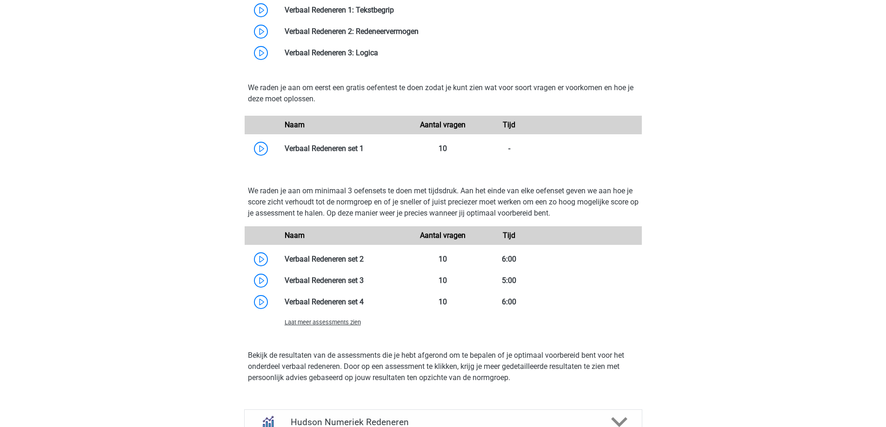
click at [320, 191] on p "We raden je aan om minimaal 3 oefensets te doen met tijdsdruk. Aan het einde va…" at bounding box center [443, 202] width 391 height 33
click at [364, 146] on link at bounding box center [364, 148] width 0 height 9
click at [364, 257] on link at bounding box center [364, 259] width 0 height 9
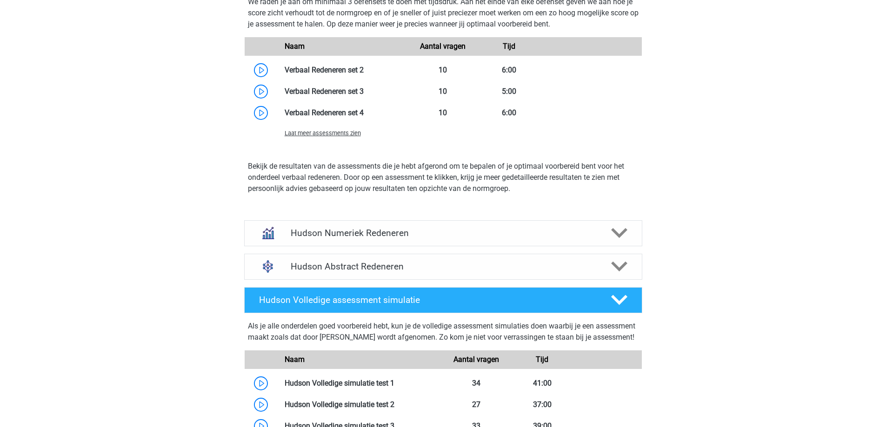
scroll to position [1123, 0]
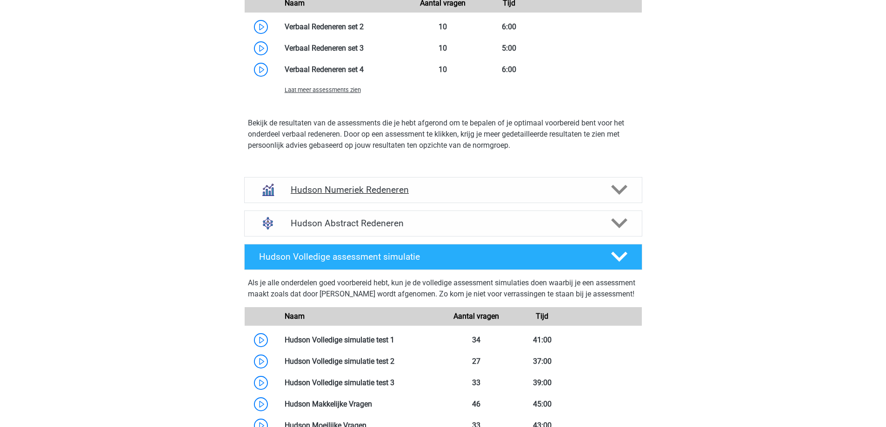
click at [617, 190] on polygon at bounding box center [619, 190] width 16 height 10
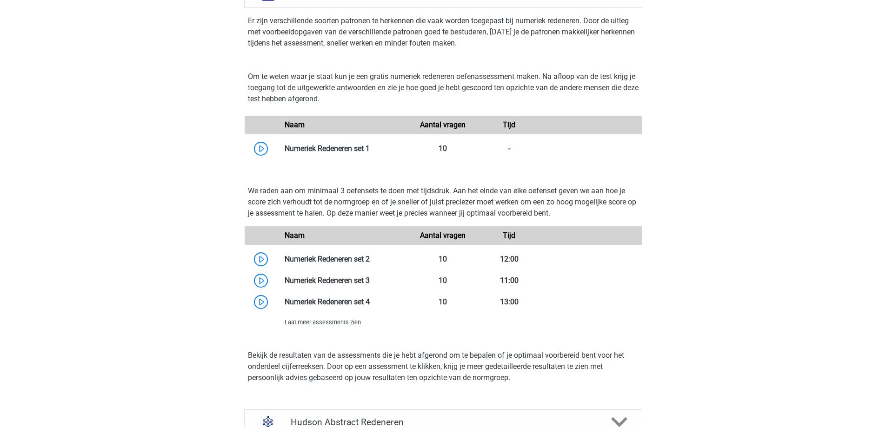
scroll to position [1355, 0]
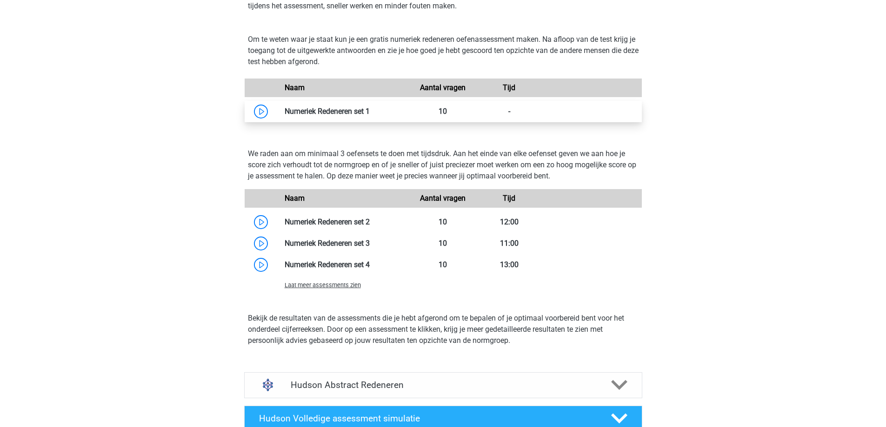
click at [370, 112] on link at bounding box center [370, 111] width 0 height 9
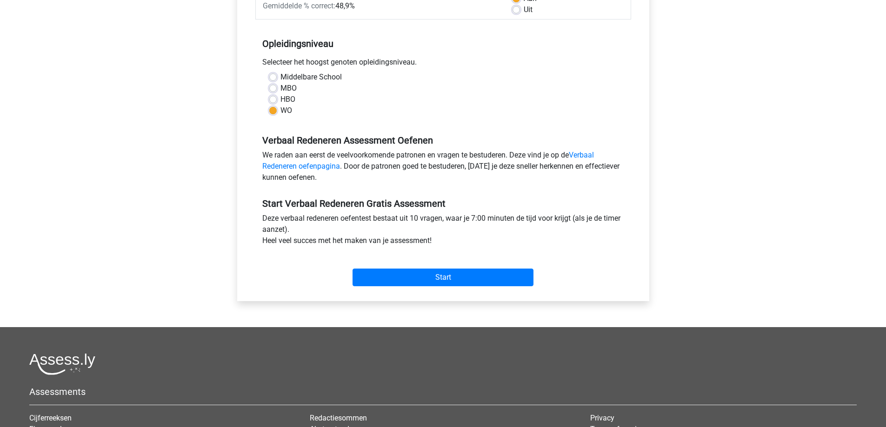
scroll to position [121, 0]
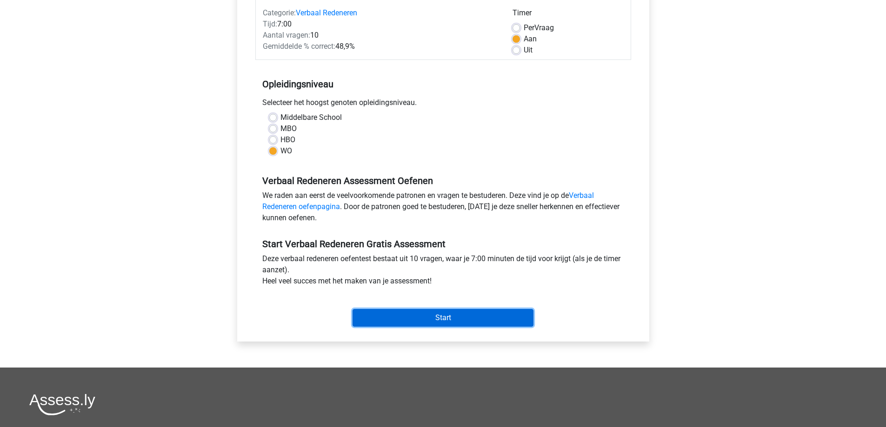
click at [441, 317] on input "Start" at bounding box center [443, 318] width 181 height 18
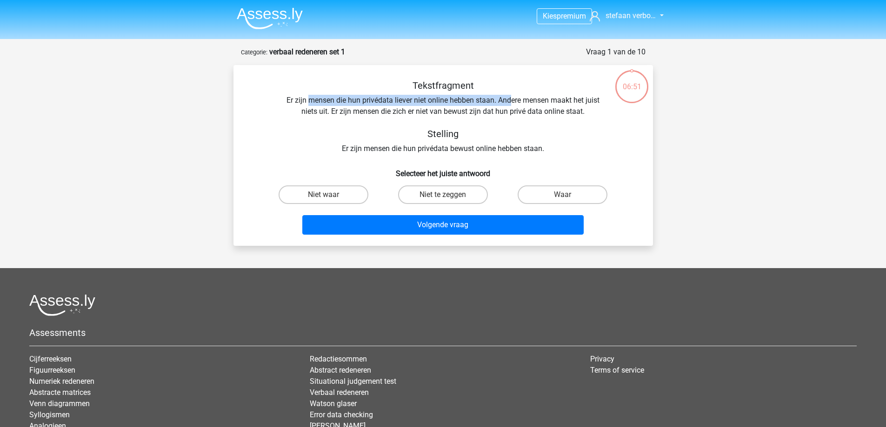
drag, startPoint x: 310, startPoint y: 102, endPoint x: 509, endPoint y: 100, distance: 199.5
click at [509, 100] on div "Tekstfragment Er zijn mensen die hun privédata liever niet online hebben staan.…" at bounding box center [443, 117] width 390 height 74
click at [570, 193] on label "Waar" at bounding box center [563, 195] width 90 height 19
click at [569, 195] on input "Waar" at bounding box center [566, 198] width 6 height 6
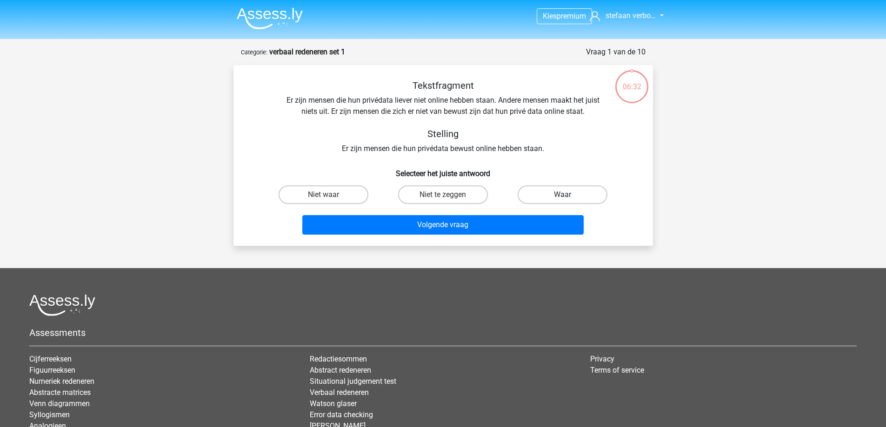
radio input "true"
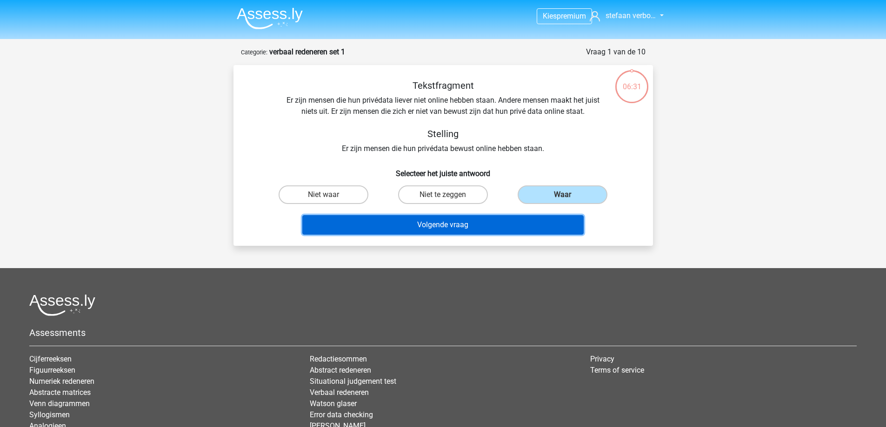
click at [449, 221] on button "Volgende vraag" at bounding box center [442, 225] width 281 height 20
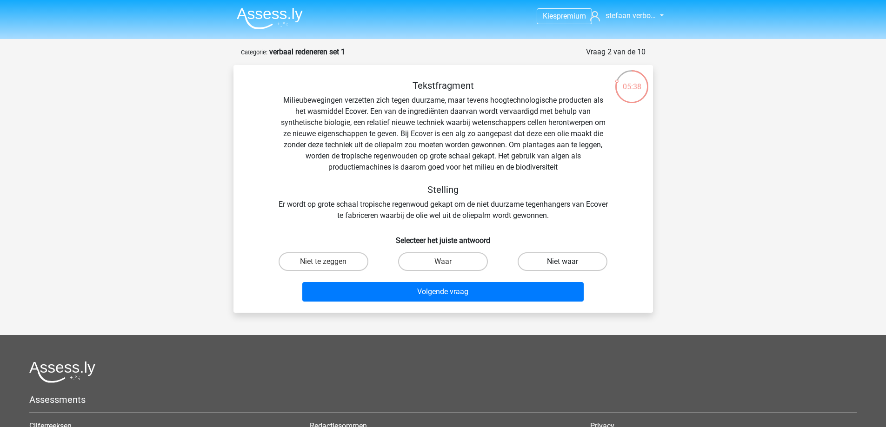
click at [569, 264] on label "Niet waar" at bounding box center [563, 262] width 90 height 19
click at [569, 264] on input "Niet waar" at bounding box center [566, 265] width 6 height 6
radio input "true"
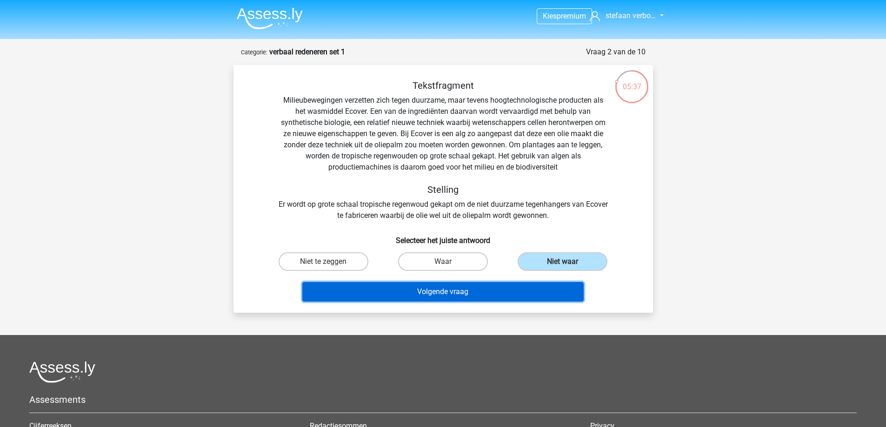
click at [467, 292] on button "Volgende vraag" at bounding box center [442, 292] width 281 height 20
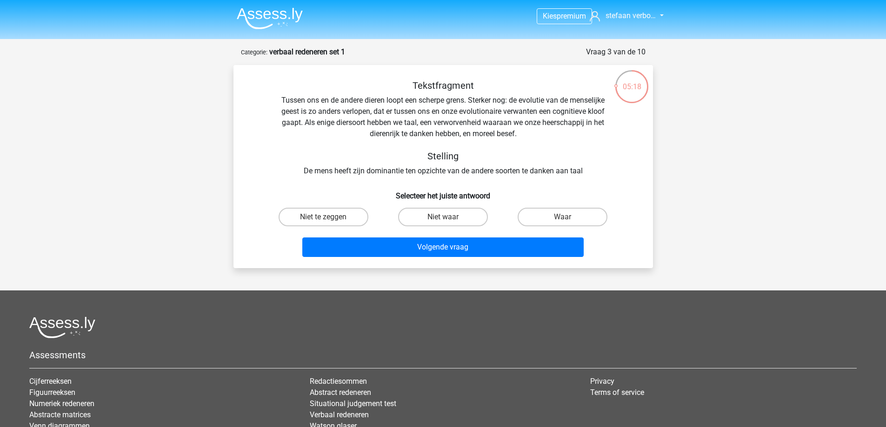
click at [327, 220] on input "Niet te zeggen" at bounding box center [326, 220] width 6 height 6
radio input "true"
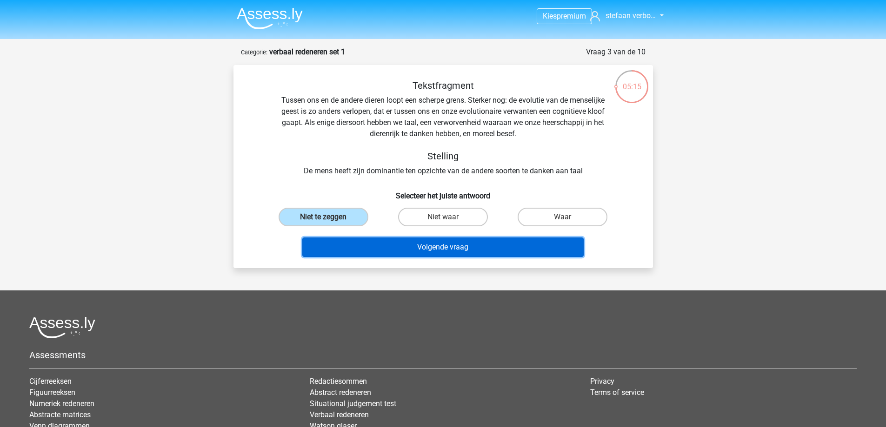
click at [417, 248] on button "Volgende vraag" at bounding box center [442, 248] width 281 height 20
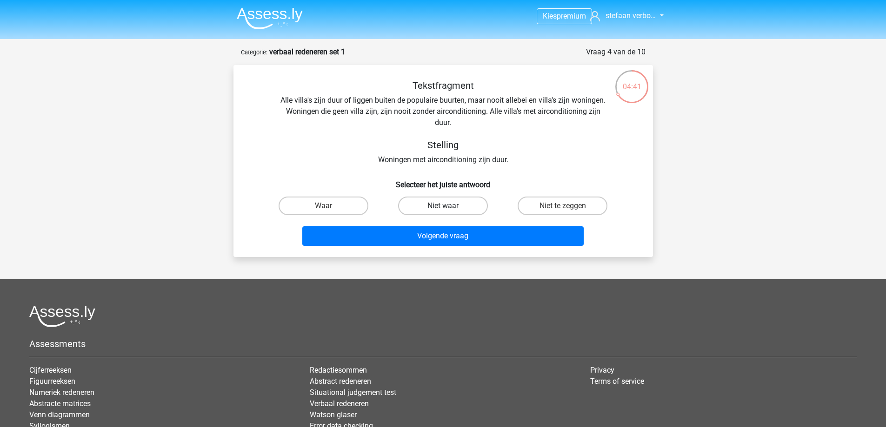
click at [429, 209] on label "Niet waar" at bounding box center [443, 206] width 90 height 19
click at [443, 209] on input "Niet waar" at bounding box center [446, 209] width 6 height 6
radio input "true"
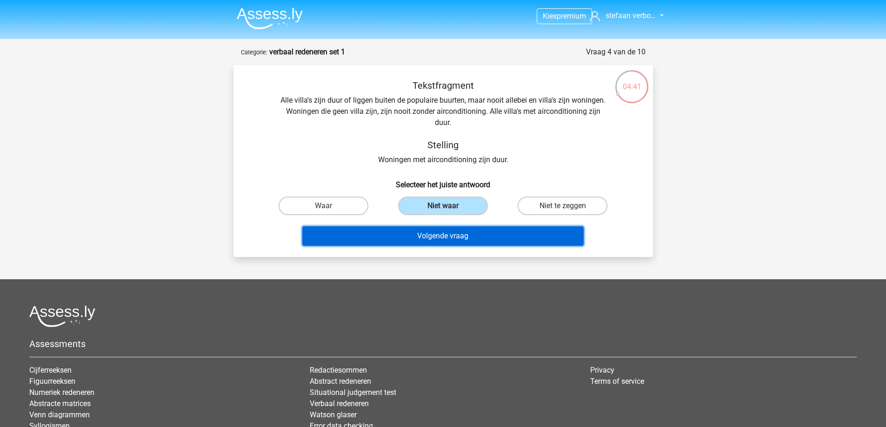
click at [451, 242] on button "Volgende vraag" at bounding box center [442, 236] width 281 height 20
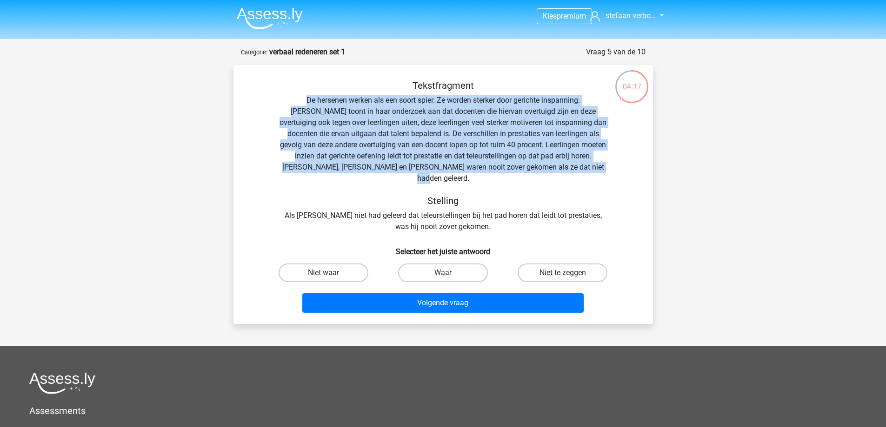
drag, startPoint x: 279, startPoint y: 100, endPoint x: 618, endPoint y: 167, distance: 345.7
click at [618, 167] on div "Tekstfragment De hersenen werken als een soort spier. Ze worden sterker door ge…" at bounding box center [443, 156] width 390 height 153
click at [556, 264] on label "Niet te zeggen" at bounding box center [563, 273] width 90 height 19
click at [563, 273] on input "Niet te zeggen" at bounding box center [566, 276] width 6 height 6
radio input "true"
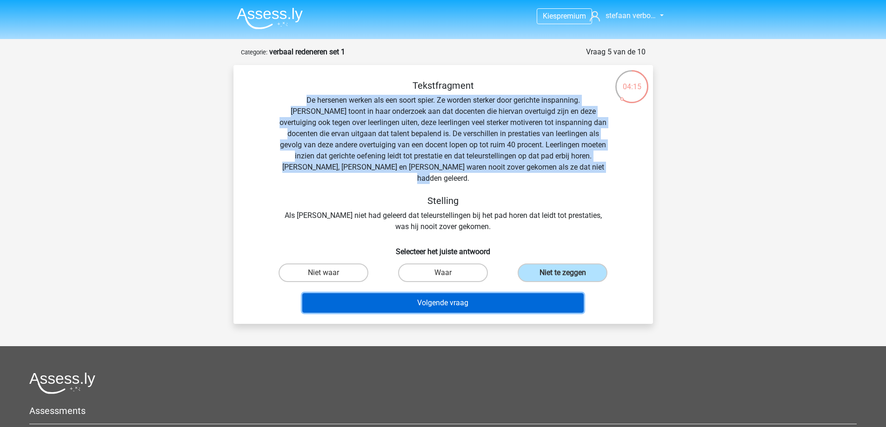
click at [502, 293] on button "Volgende vraag" at bounding box center [442, 303] width 281 height 20
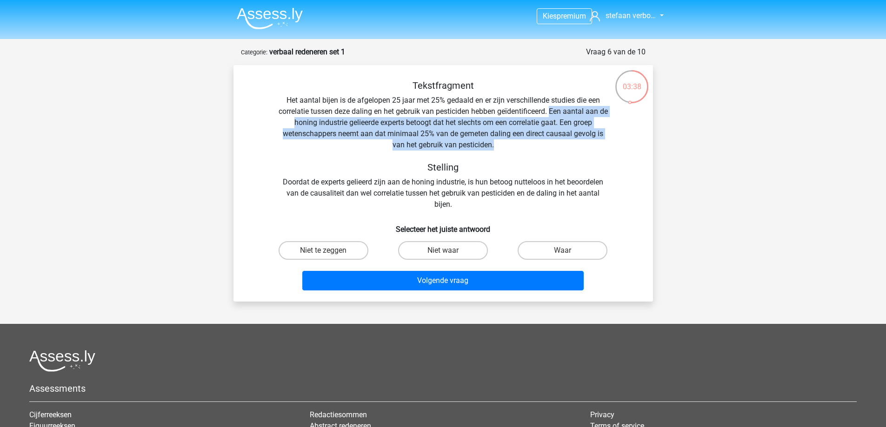
drag, startPoint x: 555, startPoint y: 112, endPoint x: 566, endPoint y: 142, distance: 32.2
click at [566, 142] on div "Tekstfragment Het aantal bijen is de afgelopen 25 jaar met 25% gedaald en er zi…" at bounding box center [443, 145] width 390 height 130
click at [559, 249] on label "Waar" at bounding box center [563, 250] width 90 height 19
click at [563, 251] on input "Waar" at bounding box center [566, 254] width 6 height 6
radio input "true"
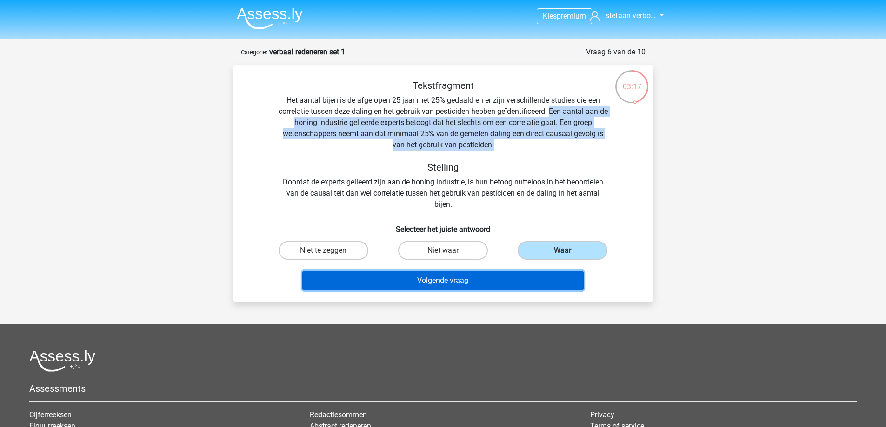
click at [450, 280] on button "Volgende vraag" at bounding box center [442, 281] width 281 height 20
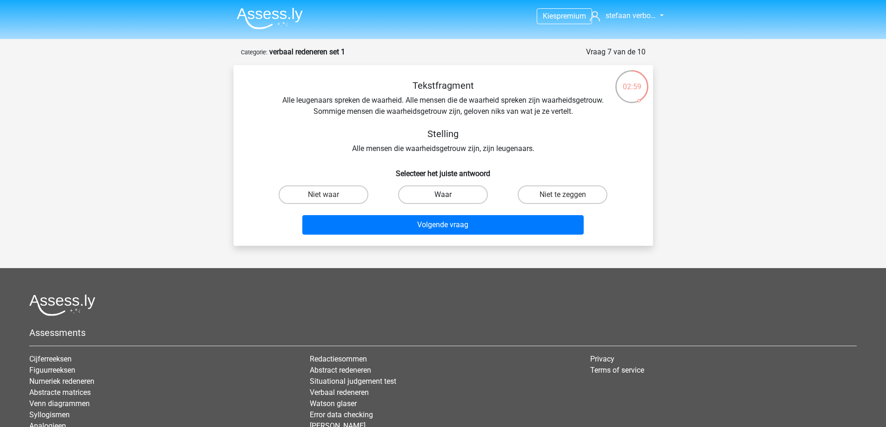
click at [444, 194] on label "Waar" at bounding box center [443, 195] width 90 height 19
click at [444, 195] on input "Waar" at bounding box center [446, 198] width 6 height 6
radio input "true"
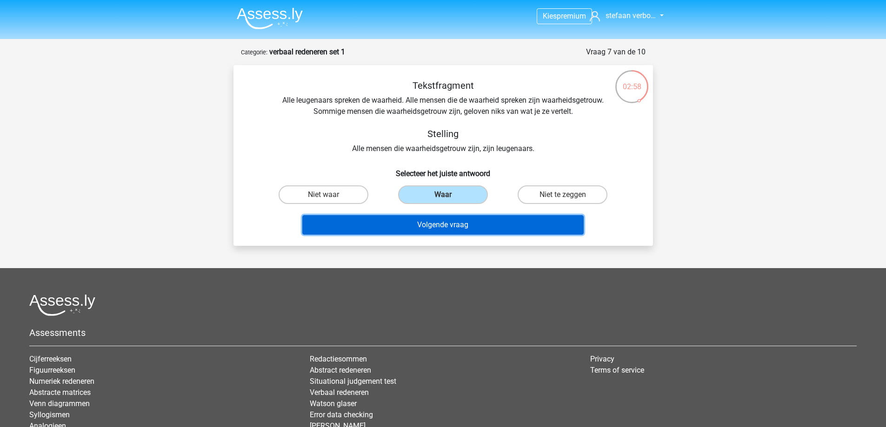
click at [459, 226] on button "Volgende vraag" at bounding box center [442, 225] width 281 height 20
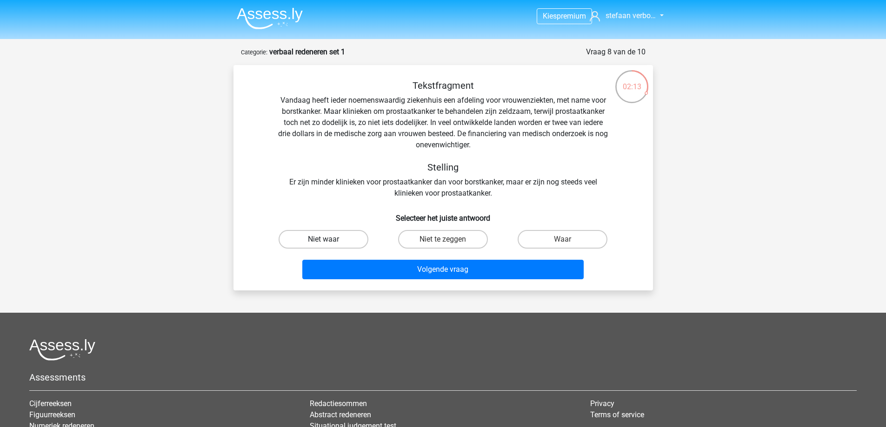
click at [317, 240] on label "Niet waar" at bounding box center [324, 239] width 90 height 19
click at [323, 240] on input "Niet waar" at bounding box center [326, 243] width 6 height 6
radio input "true"
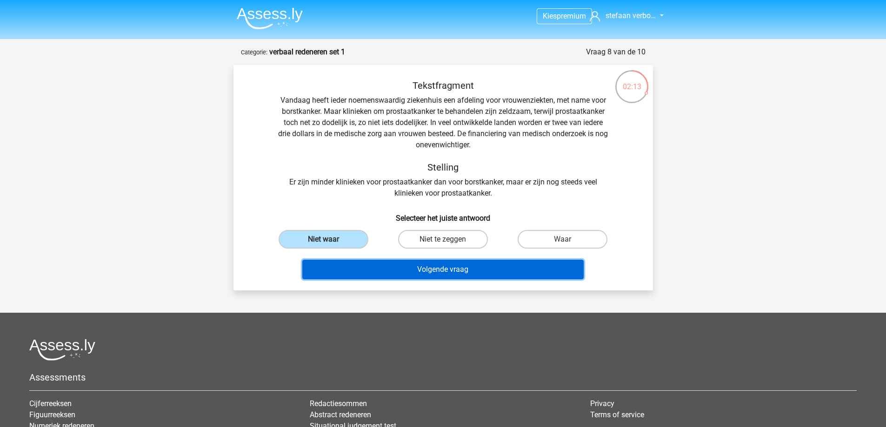
click at [451, 271] on button "Volgende vraag" at bounding box center [442, 270] width 281 height 20
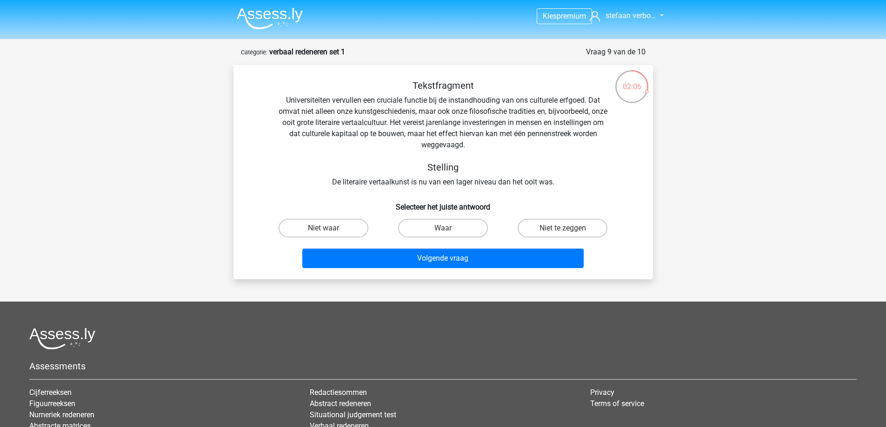
click at [318, 104] on div "Tekstfragment Universiteiten vervullen een cruciale functie bij de instandhoudi…" at bounding box center [443, 134] width 390 height 108
click at [580, 230] on label "Niet te zeggen" at bounding box center [563, 228] width 90 height 19
click at [569, 230] on input "Niet te zeggen" at bounding box center [566, 231] width 6 height 6
radio input "true"
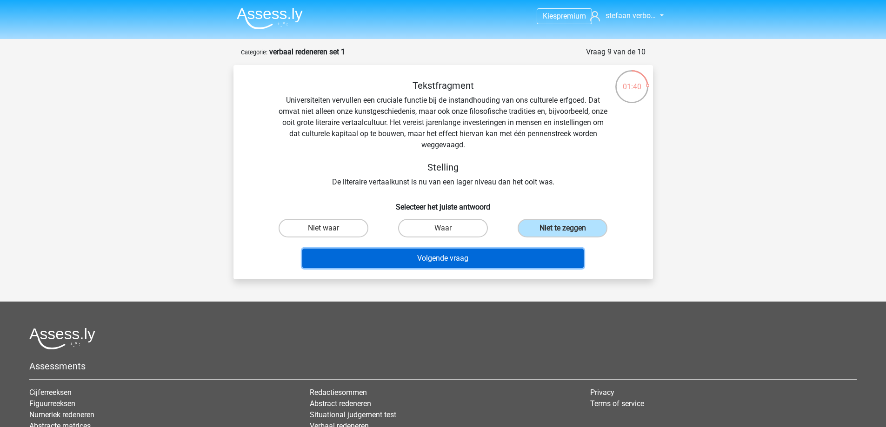
click at [470, 256] on button "Volgende vraag" at bounding box center [442, 259] width 281 height 20
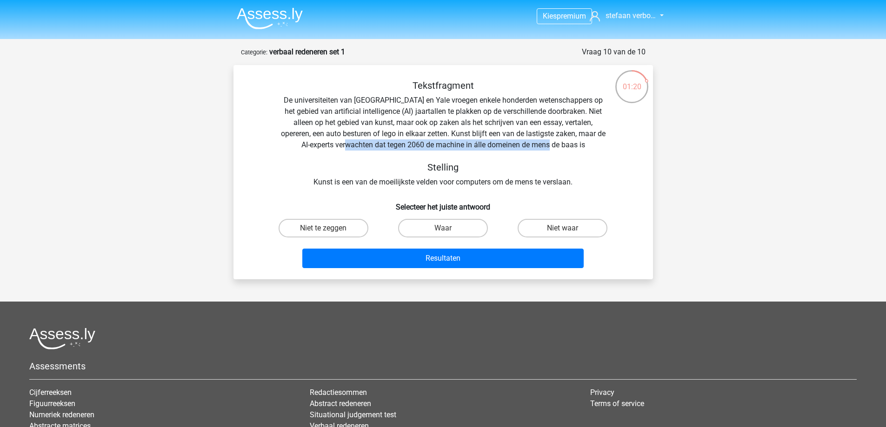
drag, startPoint x: 367, startPoint y: 146, endPoint x: 569, endPoint y: 148, distance: 201.8
click at [569, 148] on div "Tekstfragment De universiteiten van Oxford en Yale vroegen enkele honderden wet…" at bounding box center [443, 134] width 390 height 108
click at [585, 149] on div "Tekstfragment De universiteiten van Oxford en Yale vroegen enkele honderden wet…" at bounding box center [443, 134] width 390 height 108
click at [467, 230] on label "Waar" at bounding box center [443, 228] width 90 height 19
click at [449, 230] on input "Waar" at bounding box center [446, 231] width 6 height 6
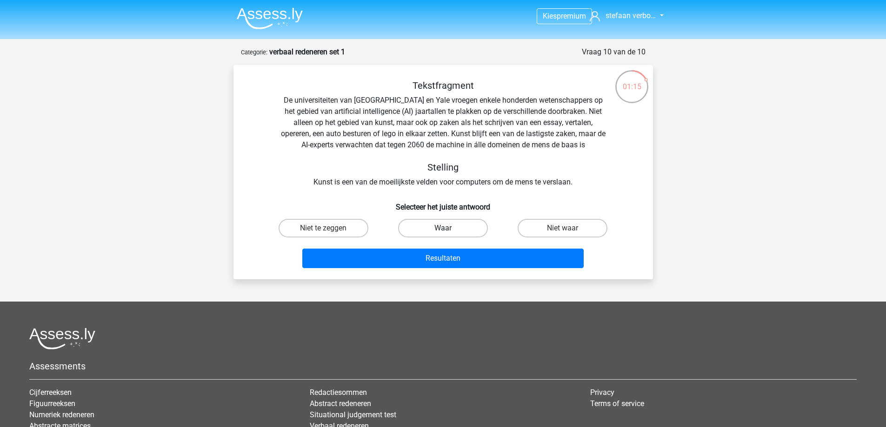
radio input "true"
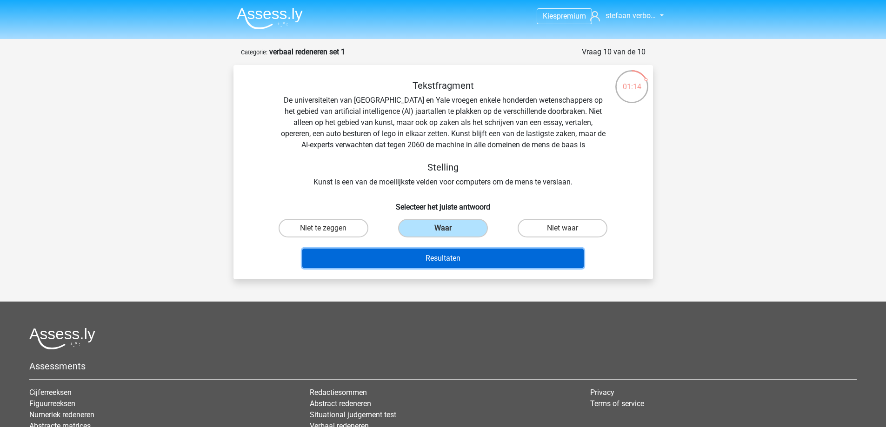
click at [463, 258] on button "Resultaten" at bounding box center [442, 259] width 281 height 20
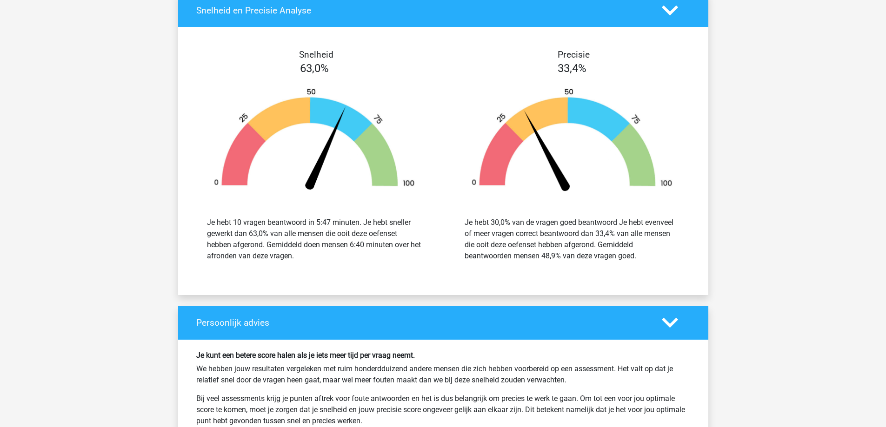
scroll to position [1209, 0]
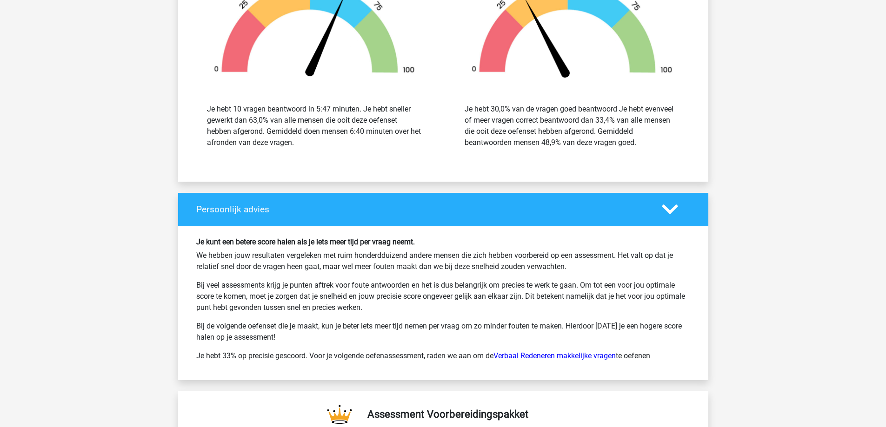
drag, startPoint x: 223, startPoint y: 267, endPoint x: 581, endPoint y: 268, distance: 358.6
click at [581, 268] on p "We hebben jouw resultaten vergeleken met ruim honderdduizend andere mensen die …" at bounding box center [443, 261] width 494 height 22
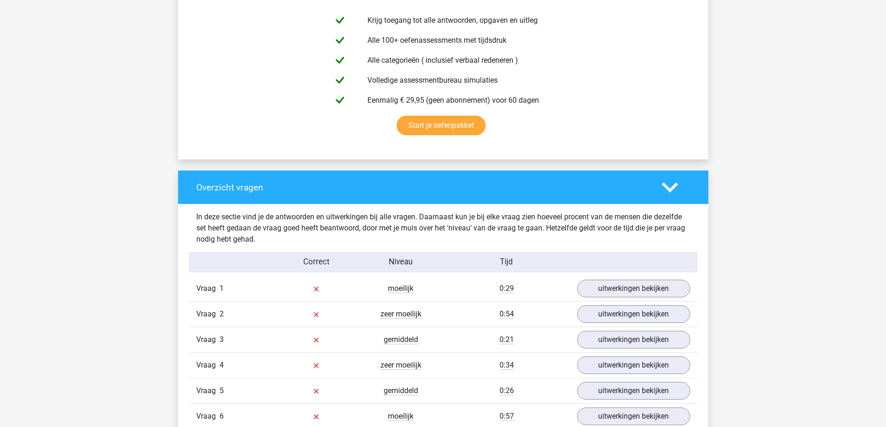
scroll to position [372, 0]
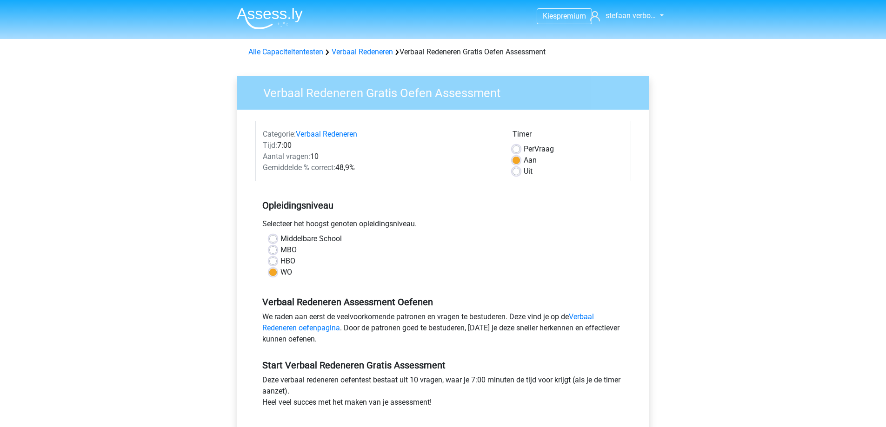
scroll to position [121, 0]
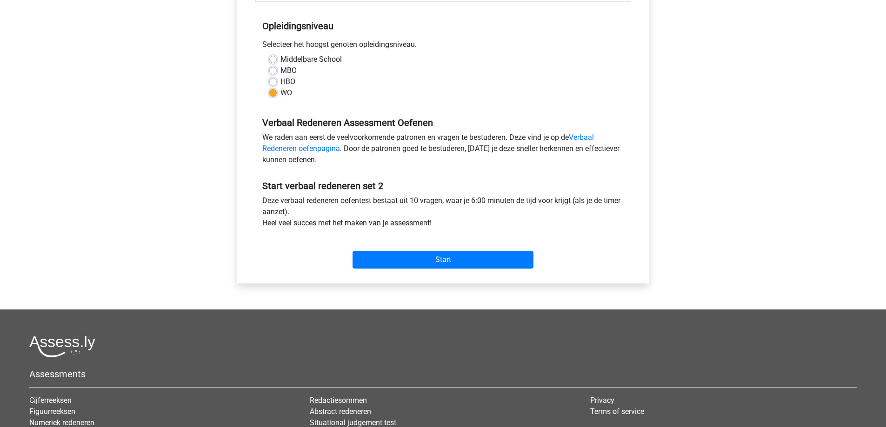
scroll to position [186, 0]
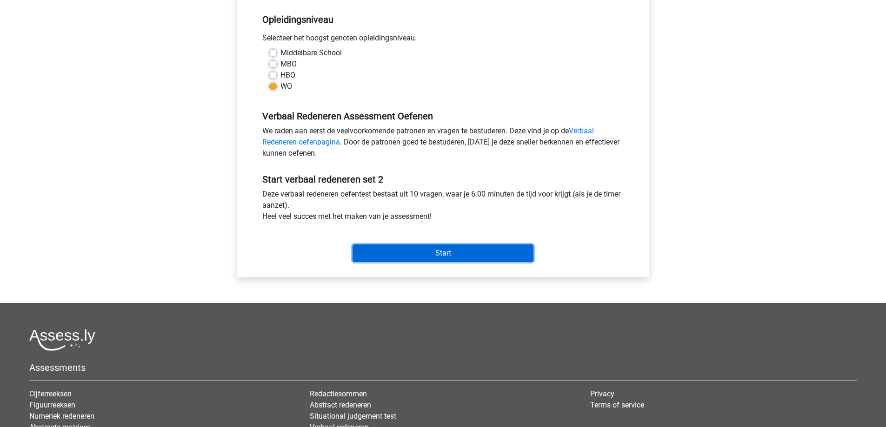
click at [450, 251] on input "Start" at bounding box center [443, 254] width 181 height 18
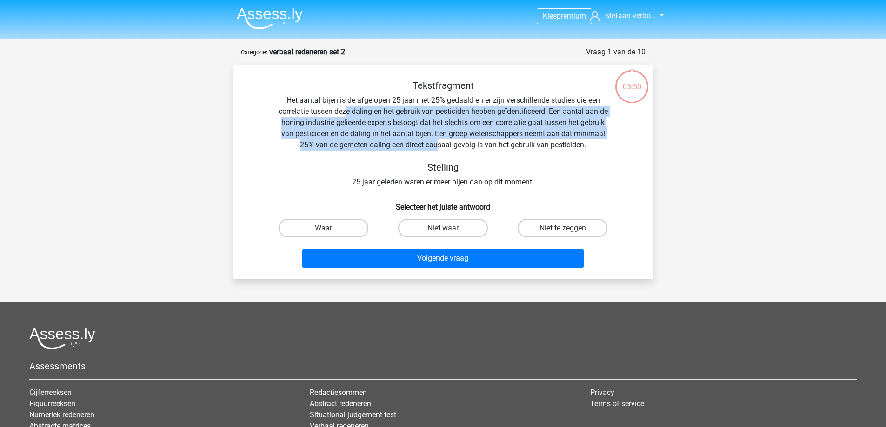
drag, startPoint x: 352, startPoint y: 113, endPoint x: 455, endPoint y: 141, distance: 107.1
click at [455, 141] on div "Tekstfragment Het aantal bijen is de afgelopen 25 jaar met 25% gedaald en er zi…" at bounding box center [443, 134] width 390 height 108
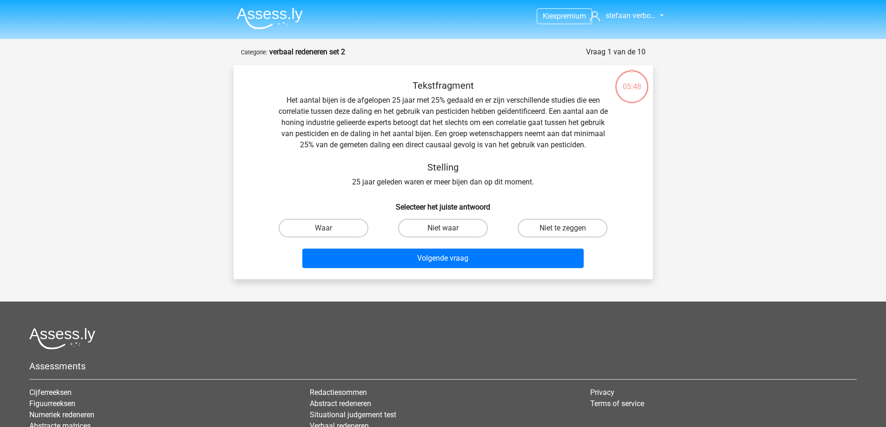
click at [464, 145] on div "Tekstfragment Het aantal bijen is de afgelopen 25 jaar met 25% gedaald en er zi…" at bounding box center [443, 134] width 390 height 108
click at [443, 226] on label "Niet waar" at bounding box center [443, 228] width 90 height 19
click at [443, 228] on input "Niet waar" at bounding box center [446, 231] width 6 height 6
radio input "true"
drag, startPoint x: 345, startPoint y: 226, endPoint x: 402, endPoint y: 244, distance: 59.6
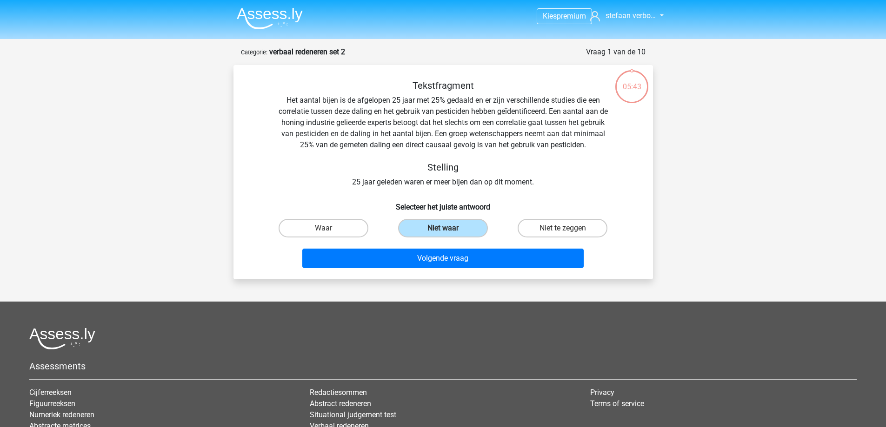
click at [347, 226] on label "Waar" at bounding box center [324, 228] width 90 height 19
click at [329, 228] on input "Waar" at bounding box center [326, 231] width 6 height 6
radio input "true"
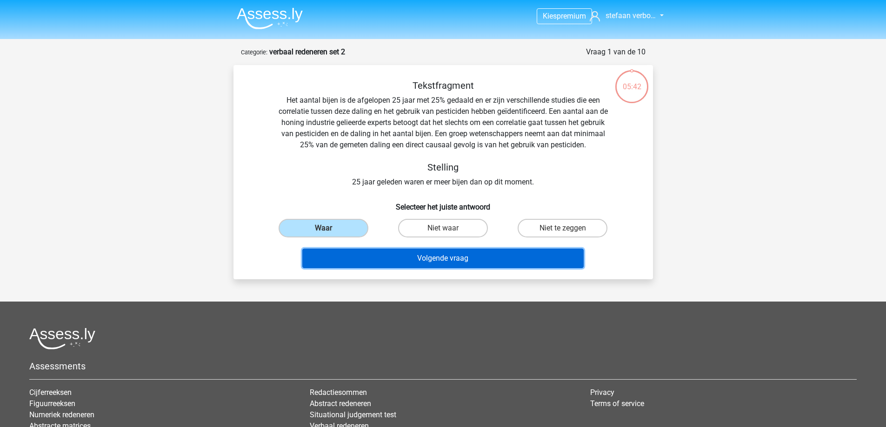
click at [439, 256] on button "Volgende vraag" at bounding box center [442, 259] width 281 height 20
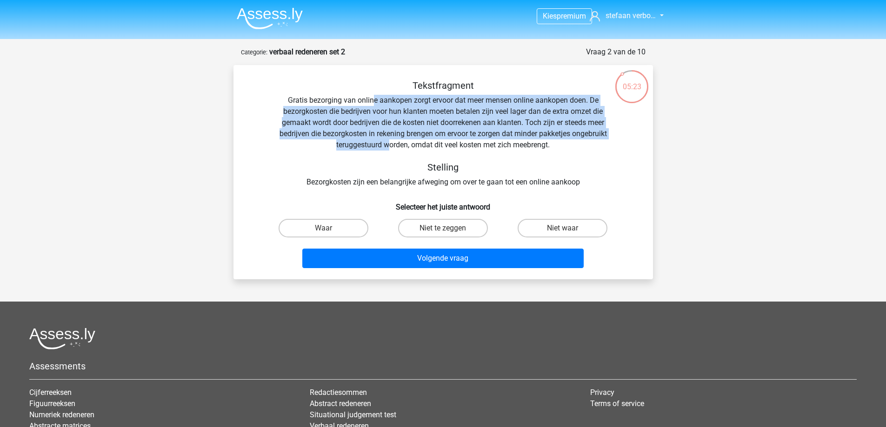
drag, startPoint x: 373, startPoint y: 100, endPoint x: 406, endPoint y: 143, distance: 54.6
click at [406, 143] on div "Tekstfragment Gratis bezorging van online aankopen zorgt ervoor dat meer mensen…" at bounding box center [443, 134] width 390 height 108
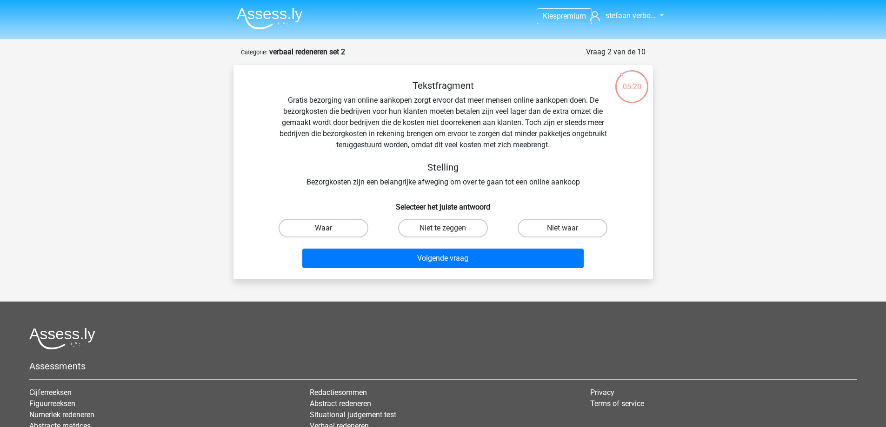
drag, startPoint x: 356, startPoint y: 227, endPoint x: 365, endPoint y: 232, distance: 9.6
click at [357, 228] on label "Waar" at bounding box center [324, 228] width 90 height 19
click at [329, 228] on input "Waar" at bounding box center [326, 231] width 6 height 6
radio input "true"
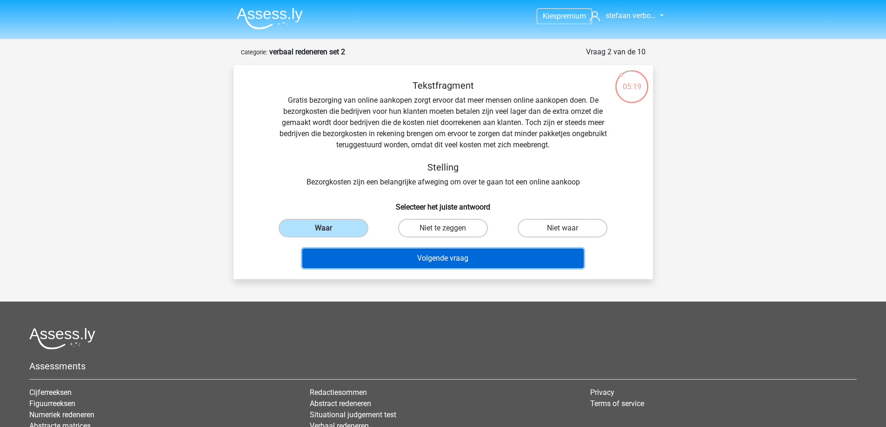
click at [426, 257] on button "Volgende vraag" at bounding box center [442, 259] width 281 height 20
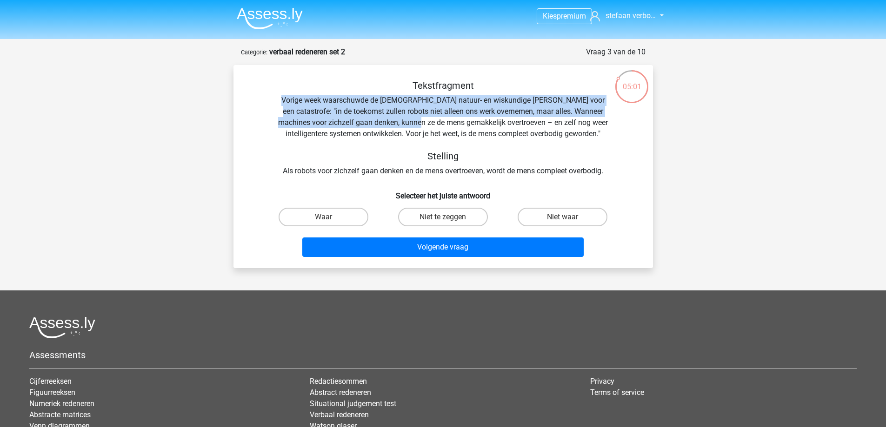
drag, startPoint x: 283, startPoint y: 100, endPoint x: 408, endPoint y: 120, distance: 126.2
click at [408, 120] on div "Tekstfragment Vorige week waarschuwde de Britse natuur- en wiskundige Stephen H…" at bounding box center [443, 128] width 390 height 97
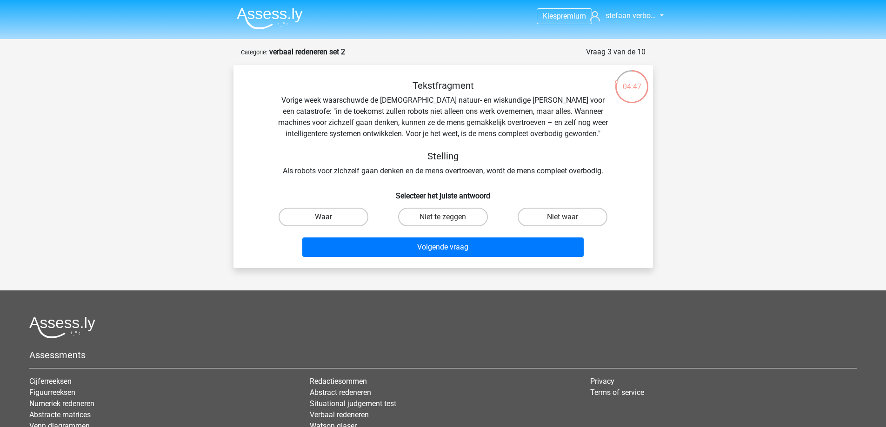
click at [335, 216] on label "Waar" at bounding box center [324, 217] width 90 height 19
click at [329, 217] on input "Waar" at bounding box center [326, 220] width 6 height 6
radio input "true"
click at [436, 215] on label "Niet te zeggen" at bounding box center [443, 217] width 90 height 19
click at [443, 217] on input "Niet te zeggen" at bounding box center [446, 220] width 6 height 6
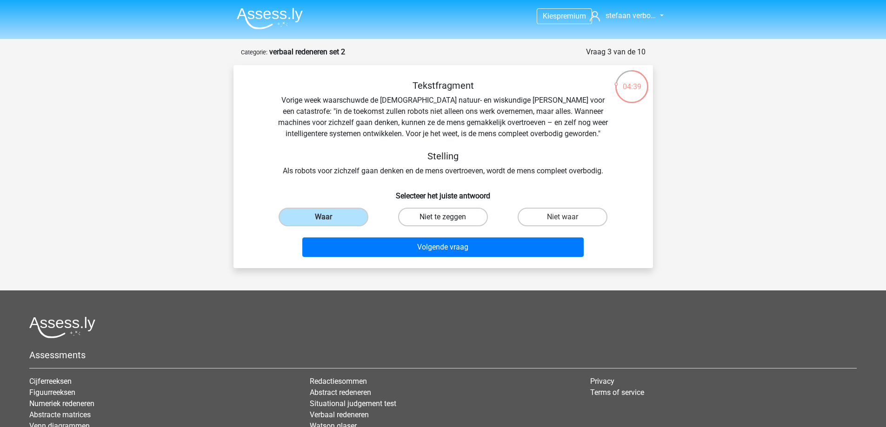
radio input "true"
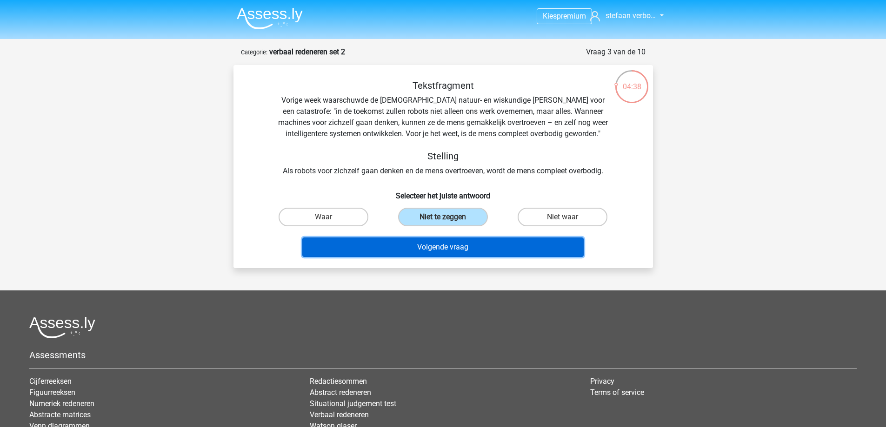
click at [464, 248] on button "Volgende vraag" at bounding box center [442, 248] width 281 height 20
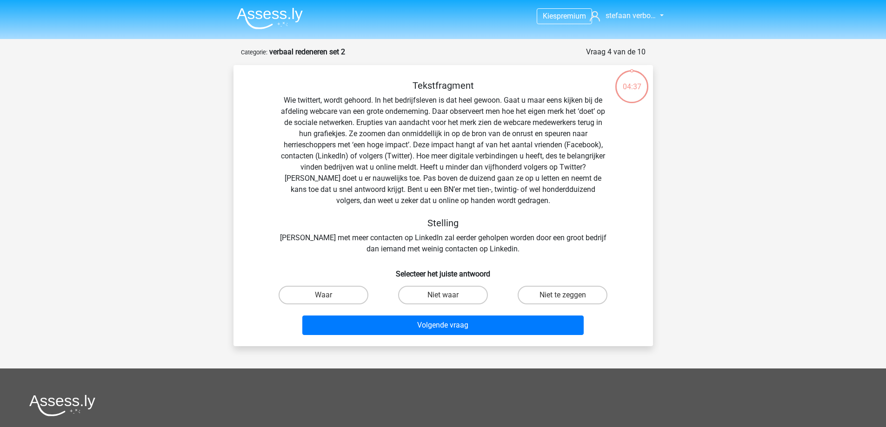
scroll to position [47, 0]
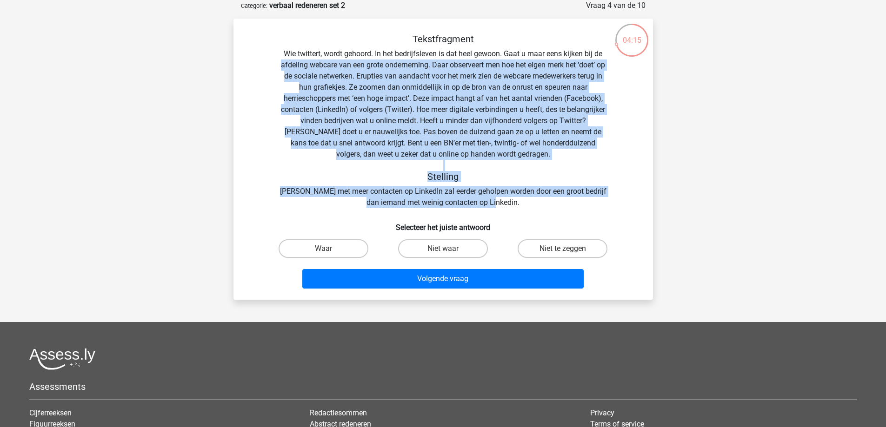
drag, startPoint x: 280, startPoint y: 63, endPoint x: 612, endPoint y: 201, distance: 359.9
click at [612, 201] on div "Tekstfragment Wie twittert, wordt gehoord. In het bedrijfsleven is dat heel gew…" at bounding box center [443, 120] width 390 height 175
click at [399, 143] on div "Tekstfragment Wie twittert, wordt gehoord. In het bedrijfsleven is dat heel gew…" at bounding box center [443, 120] width 390 height 175
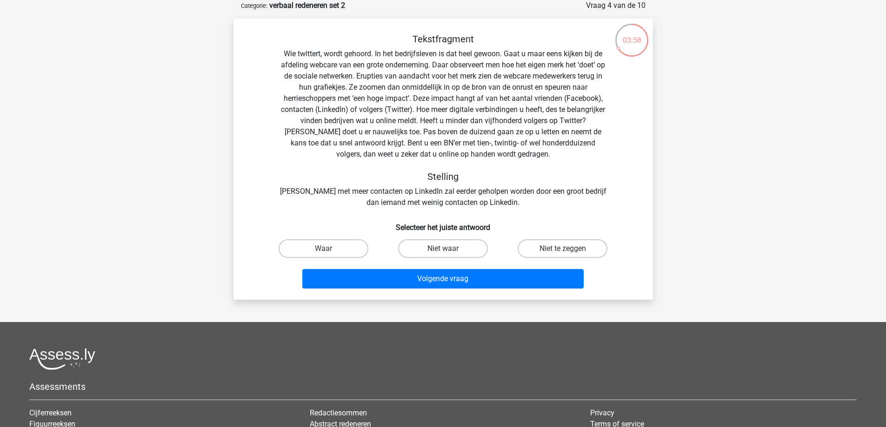
drag, startPoint x: 352, startPoint y: 246, endPoint x: 388, endPoint y: 259, distance: 37.9
click at [360, 249] on label "Waar" at bounding box center [324, 249] width 90 height 19
click at [329, 249] on input "Waar" at bounding box center [326, 252] width 6 height 6
radio input "true"
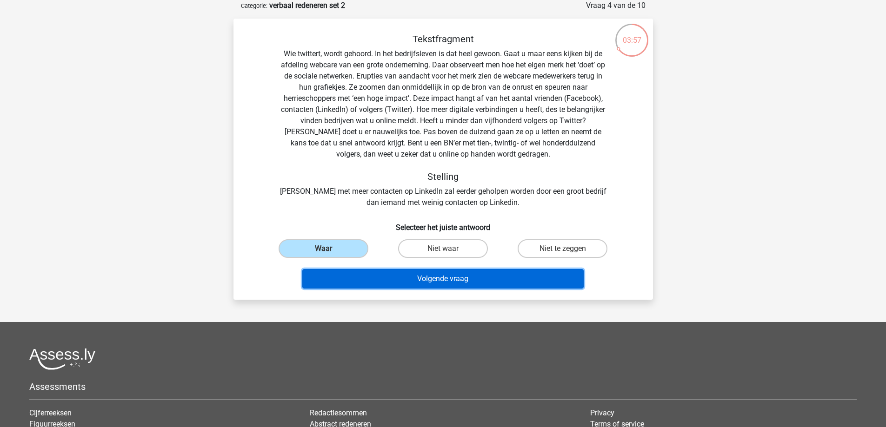
click at [430, 275] on button "Volgende vraag" at bounding box center [442, 279] width 281 height 20
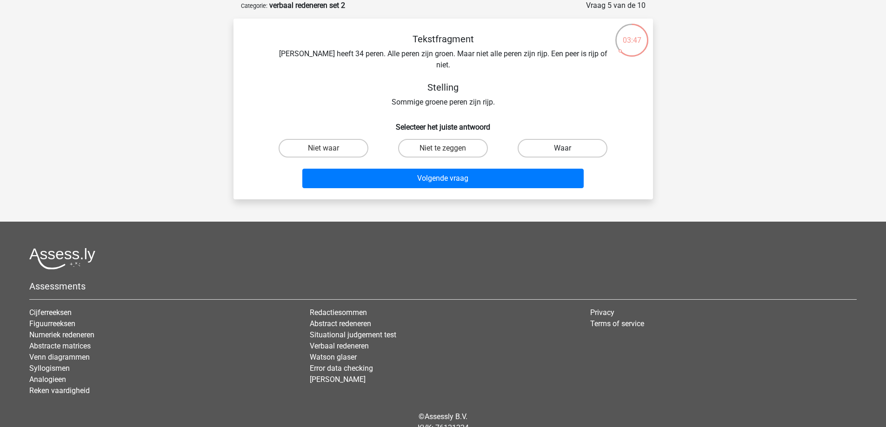
click at [557, 139] on label "Waar" at bounding box center [563, 148] width 90 height 19
click at [563, 148] on input "Waar" at bounding box center [566, 151] width 6 height 6
radio input "true"
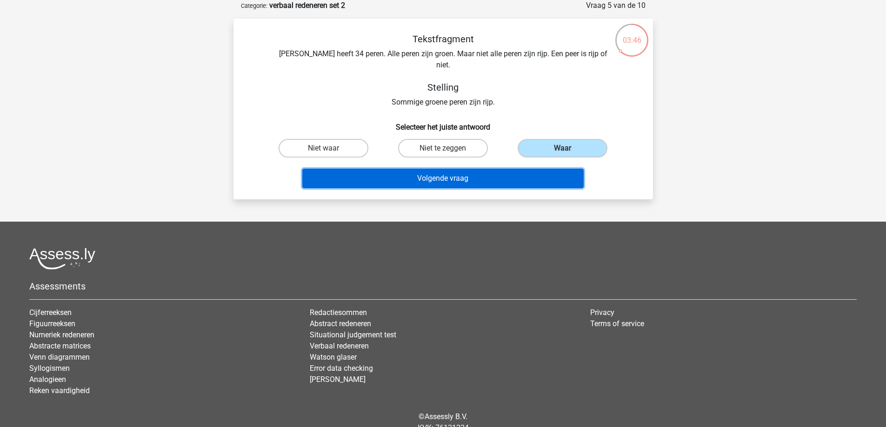
click at [459, 169] on button "Volgende vraag" at bounding box center [442, 179] width 281 height 20
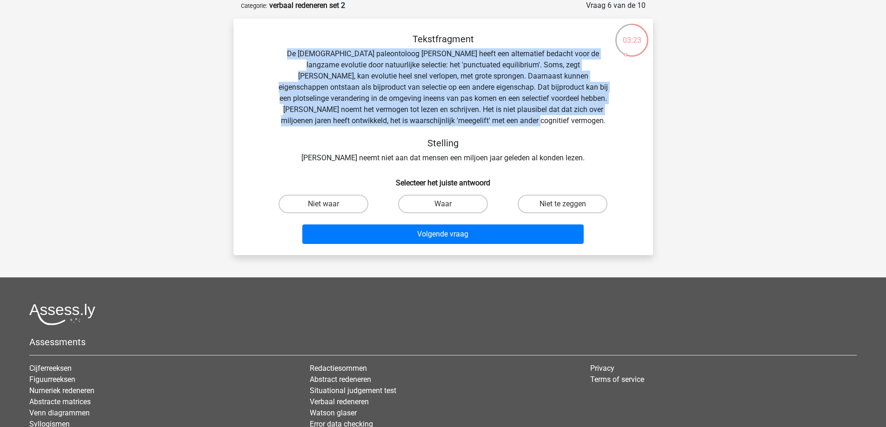
drag, startPoint x: 284, startPoint y: 53, endPoint x: 636, endPoint y: 122, distance: 359.4
click at [636, 122] on div "Tekstfragment De Amerikaanse paleontoloog Stephen Jay Gould heeft een alternati…" at bounding box center [443, 98] width 390 height 130
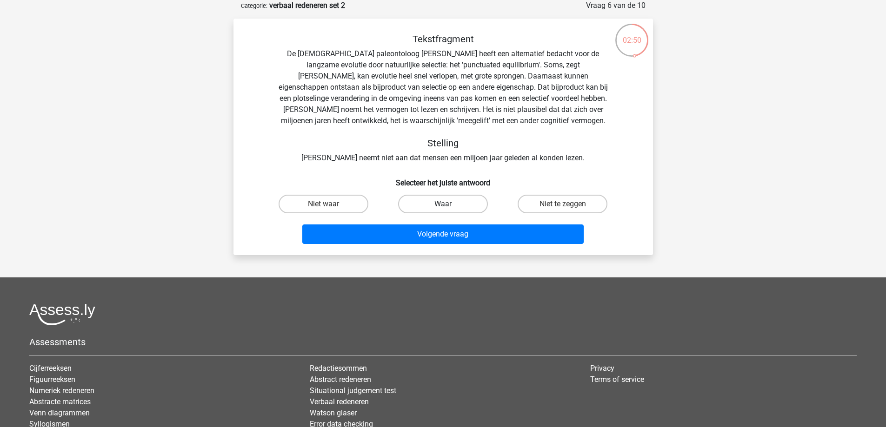
click at [426, 203] on label "Waar" at bounding box center [443, 204] width 90 height 19
click at [443, 204] on input "Waar" at bounding box center [446, 207] width 6 height 6
radio input "true"
click at [351, 202] on label "Niet waar" at bounding box center [324, 204] width 90 height 19
click at [329, 204] on input "Niet waar" at bounding box center [326, 207] width 6 height 6
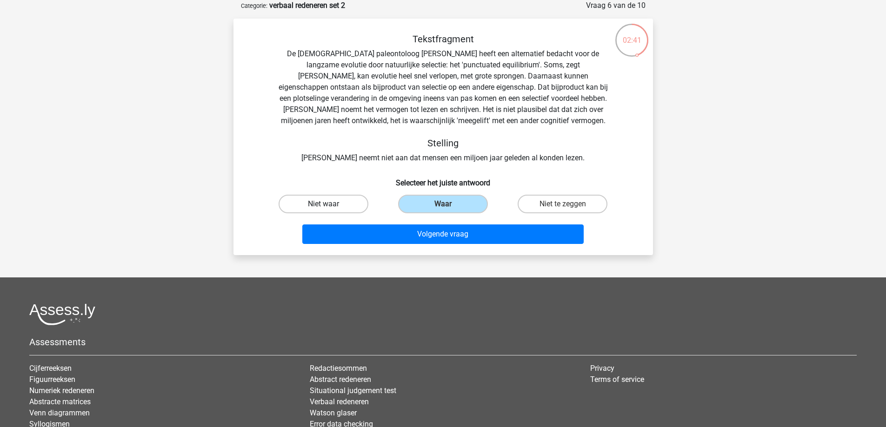
radio input "true"
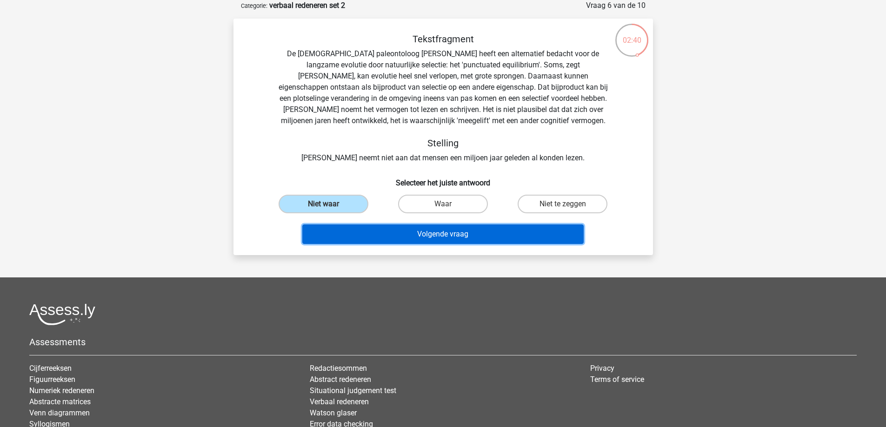
click at [409, 229] on button "Volgende vraag" at bounding box center [442, 235] width 281 height 20
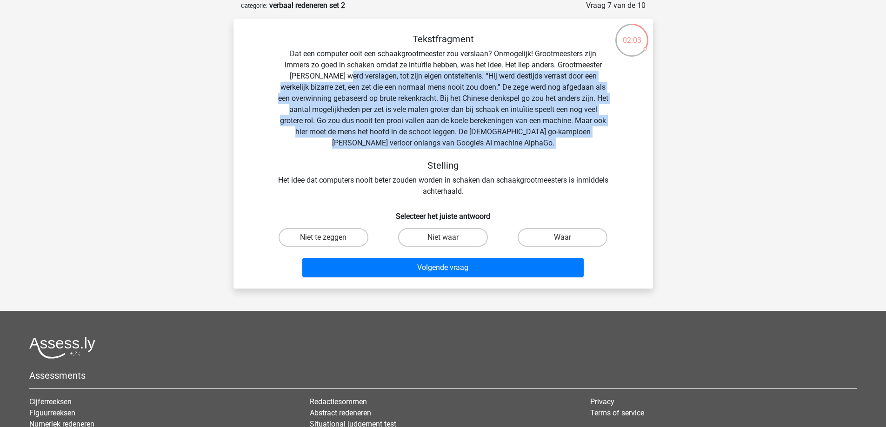
drag, startPoint x: 340, startPoint y: 76, endPoint x: 525, endPoint y: 149, distance: 198.7
click at [525, 149] on div "Tekstfragment Dat een computer ooit een schaakgrootmeester zou verslaan? Onmoge…" at bounding box center [443, 115] width 390 height 164
click at [586, 243] on label "Waar" at bounding box center [563, 237] width 90 height 19
click at [569, 243] on input "Waar" at bounding box center [566, 241] width 6 height 6
radio input "true"
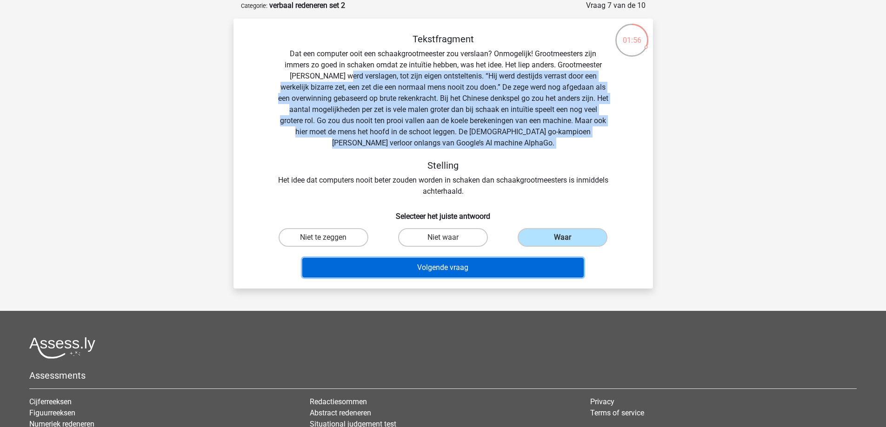
click at [436, 267] on button "Volgende vraag" at bounding box center [442, 268] width 281 height 20
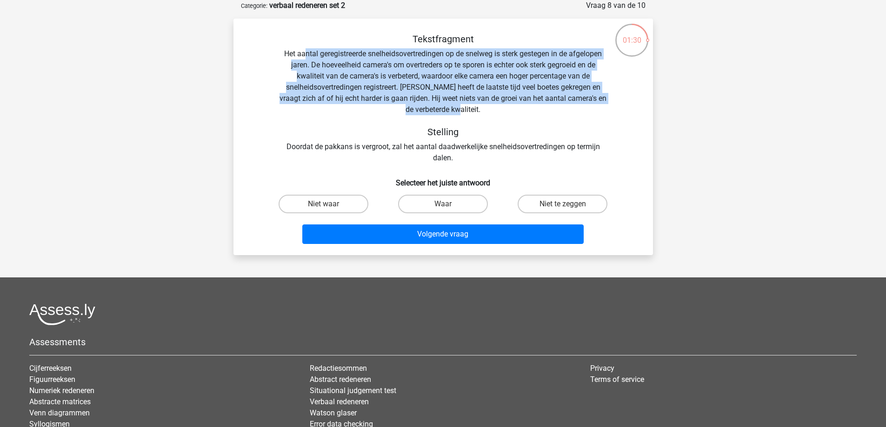
drag, startPoint x: 301, startPoint y: 55, endPoint x: 617, endPoint y: 109, distance: 319.9
click at [617, 109] on div "Tekstfragment Het aantal geregistreerde snelheidsovertredingen op de snelweg is…" at bounding box center [443, 98] width 390 height 130
click at [438, 76] on div "Tekstfragment Het aantal geregistreerde snelheidsovertredingen op de snelweg is…" at bounding box center [443, 98] width 390 height 130
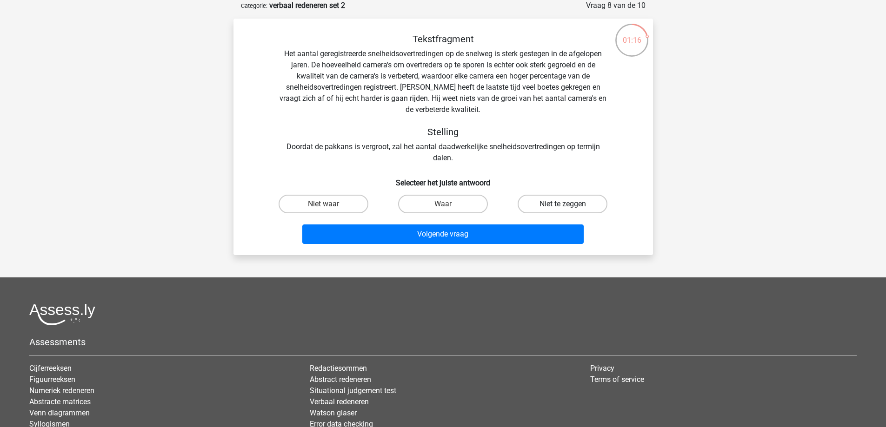
click at [532, 201] on label "Niet te zeggen" at bounding box center [563, 204] width 90 height 19
click at [563, 204] on input "Niet te zeggen" at bounding box center [566, 207] width 6 height 6
radio input "true"
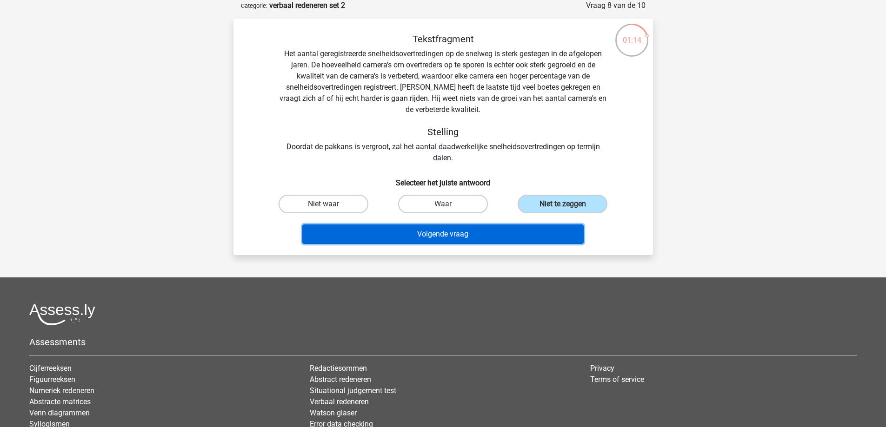
click at [453, 233] on button "Volgende vraag" at bounding box center [442, 235] width 281 height 20
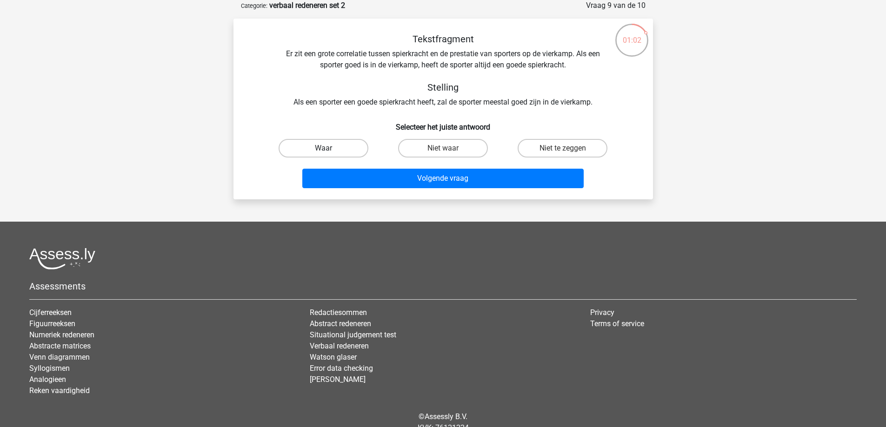
drag, startPoint x: 320, startPoint y: 142, endPoint x: 386, endPoint y: 173, distance: 72.2
click at [321, 142] on label "Waar" at bounding box center [324, 148] width 90 height 19
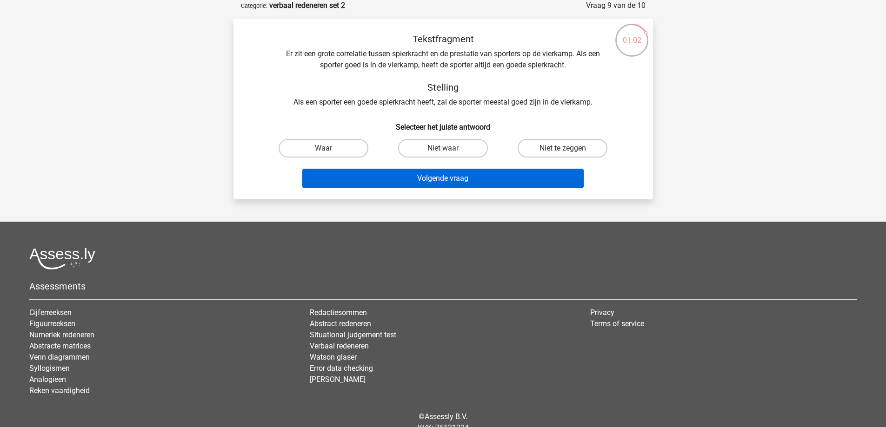
click at [323, 148] on input "Waar" at bounding box center [326, 151] width 6 height 6
radio input "true"
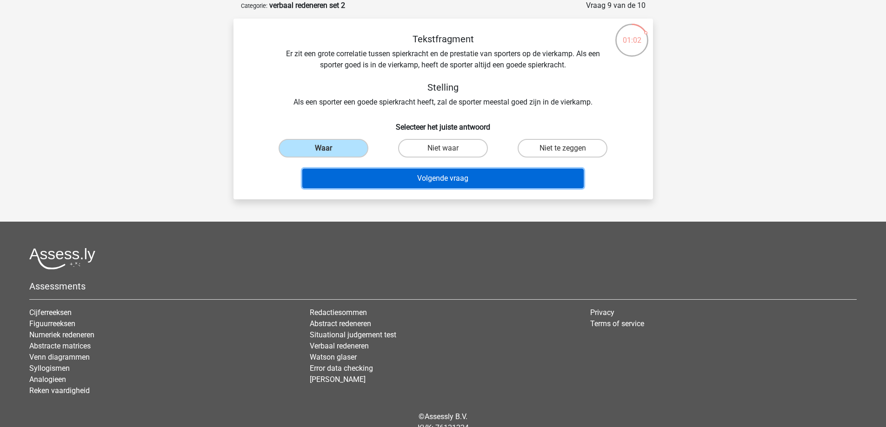
click at [446, 183] on button "Volgende vraag" at bounding box center [442, 179] width 281 height 20
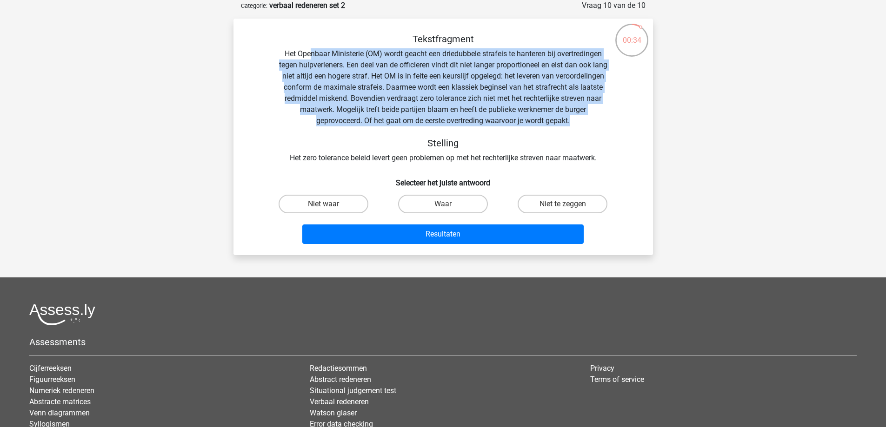
drag, startPoint x: 308, startPoint y: 49, endPoint x: 607, endPoint y: 117, distance: 306.8
click at [607, 117] on div "Tekstfragment Het Openbaar Ministerie (OM) wordt geacht een driedubbele strafei…" at bounding box center [443, 98] width 390 height 130
click at [527, 205] on label "Niet te zeggen" at bounding box center [563, 204] width 90 height 19
click at [563, 205] on input "Niet te zeggen" at bounding box center [566, 207] width 6 height 6
radio input "true"
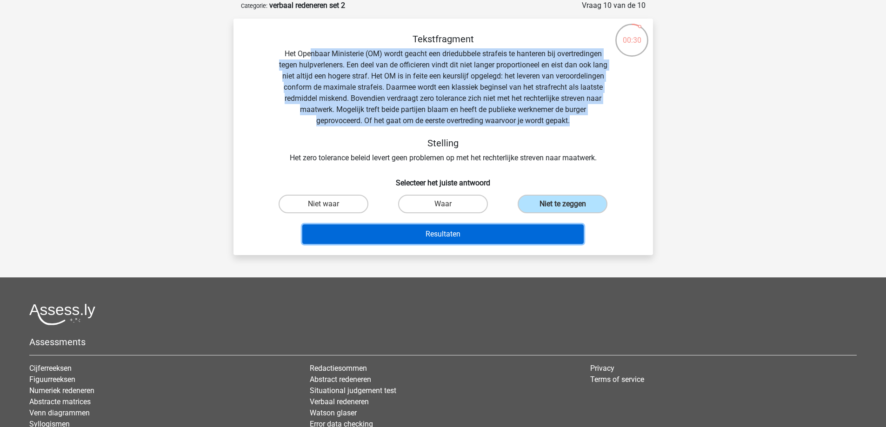
click at [448, 231] on button "Resultaten" at bounding box center [442, 235] width 281 height 20
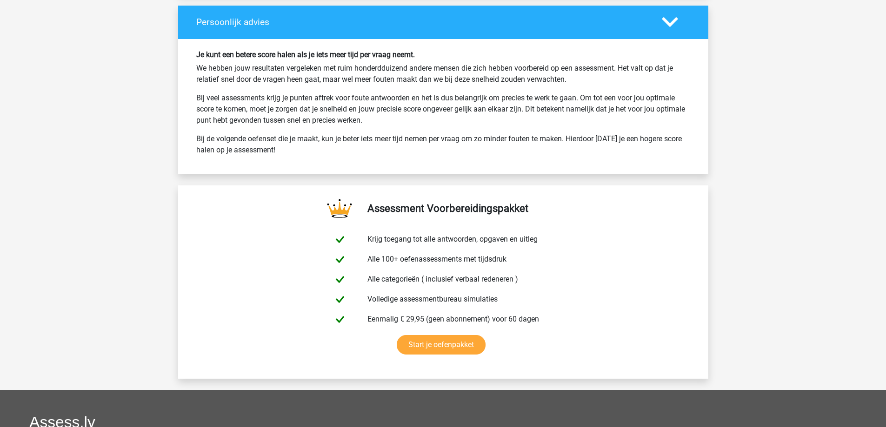
scroll to position [1535, 0]
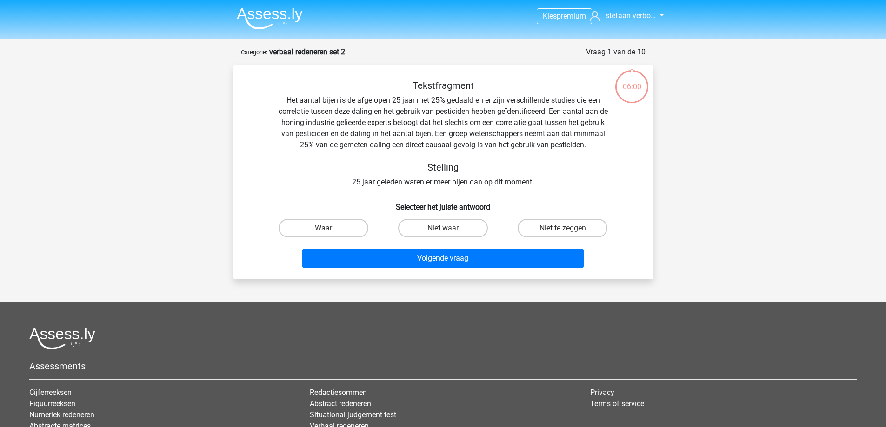
scroll to position [47, 0]
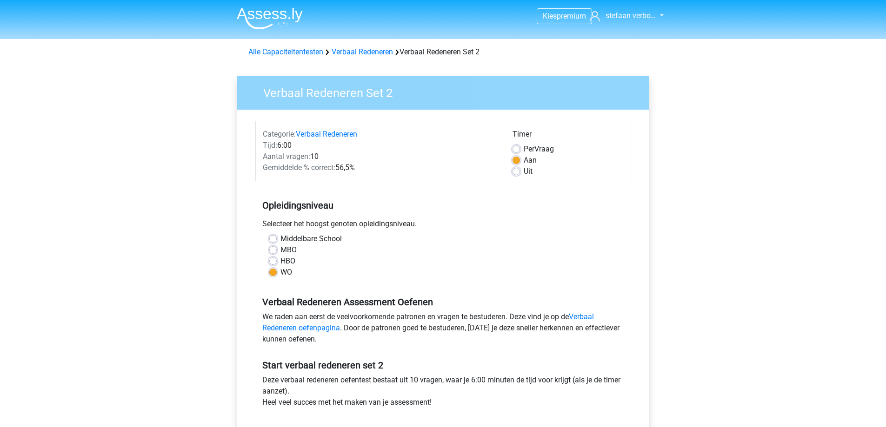
scroll to position [186, 0]
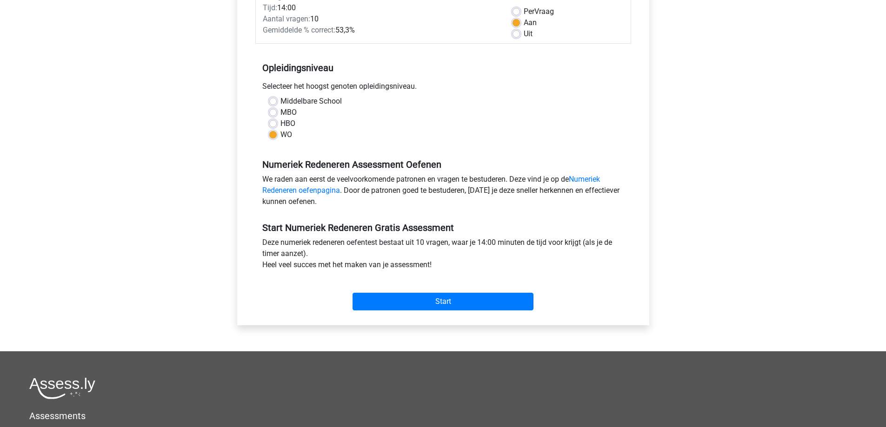
scroll to position [186, 0]
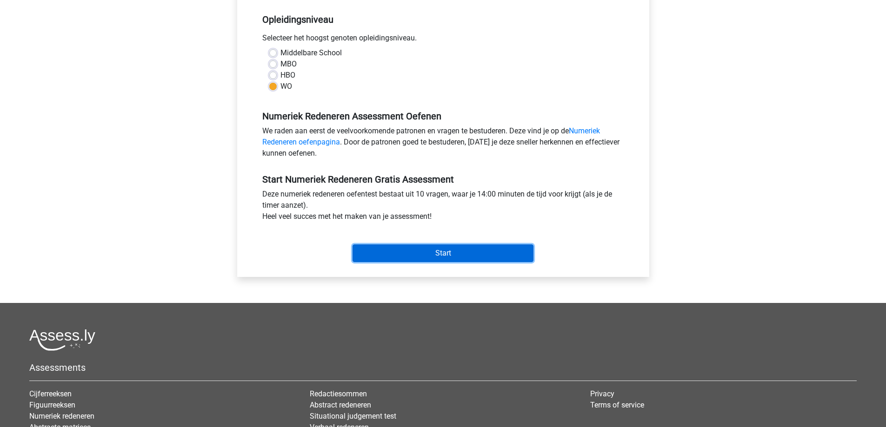
click at [439, 249] on input "Start" at bounding box center [443, 254] width 181 height 18
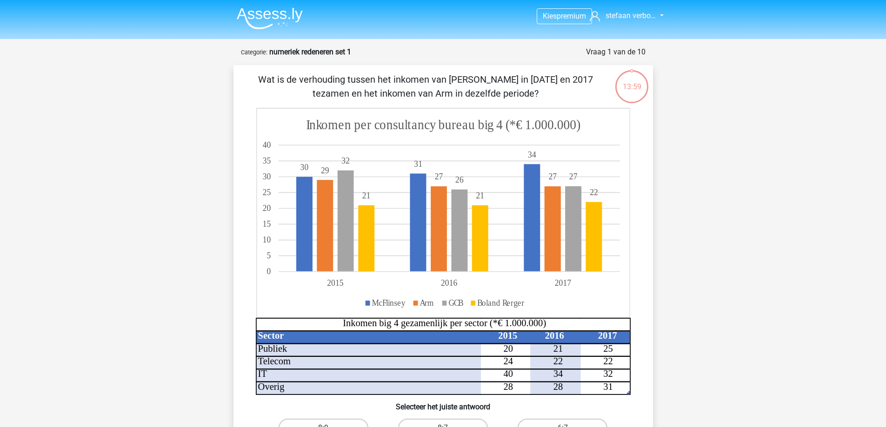
click at [633, 87] on div "13:59" at bounding box center [631, 80] width 35 height 23
drag, startPoint x: 632, startPoint y: 71, endPoint x: 646, endPoint y: 91, distance: 24.4
click at [646, 91] on div "13:57" at bounding box center [631, 80] width 35 height 23
click at [633, 89] on div "13:57" at bounding box center [631, 80] width 35 height 23
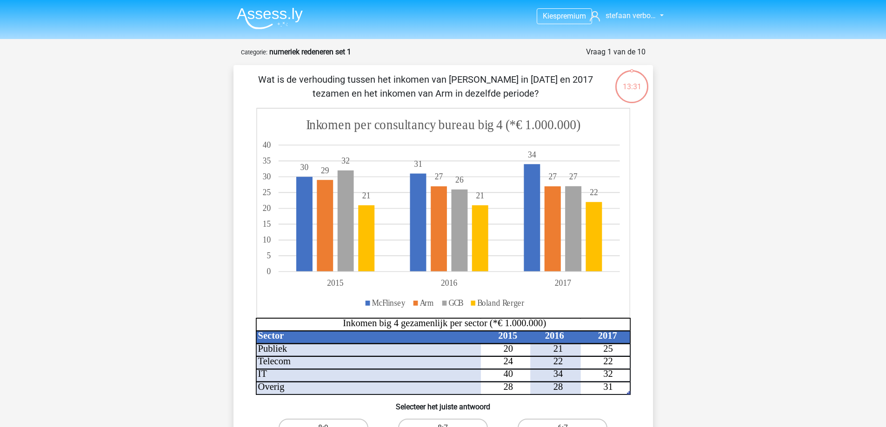
scroll to position [47, 0]
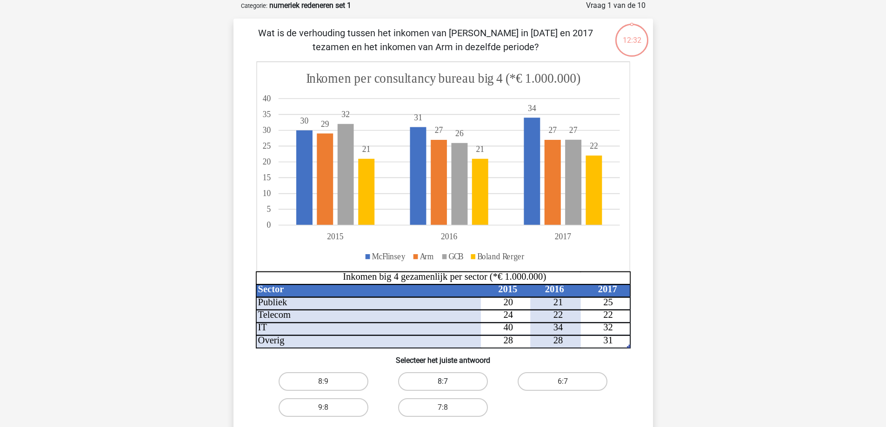
click at [444, 378] on label "8:7" at bounding box center [443, 382] width 90 height 19
click at [444, 382] on input "8:7" at bounding box center [446, 385] width 6 height 6
radio input "true"
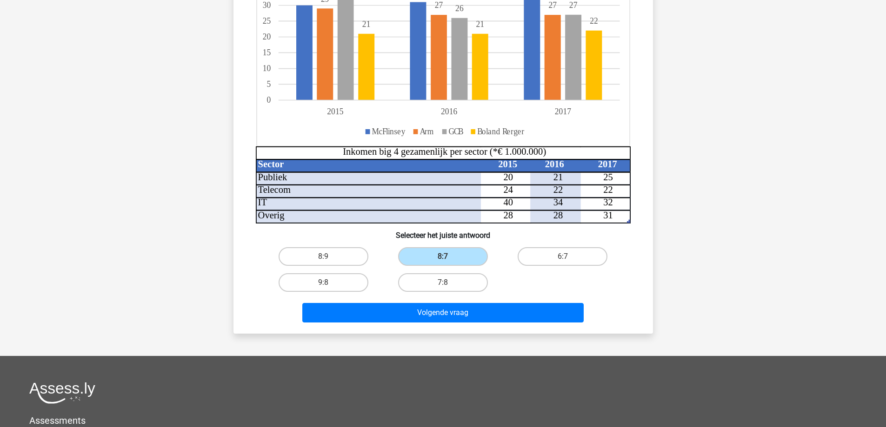
scroll to position [186, 0]
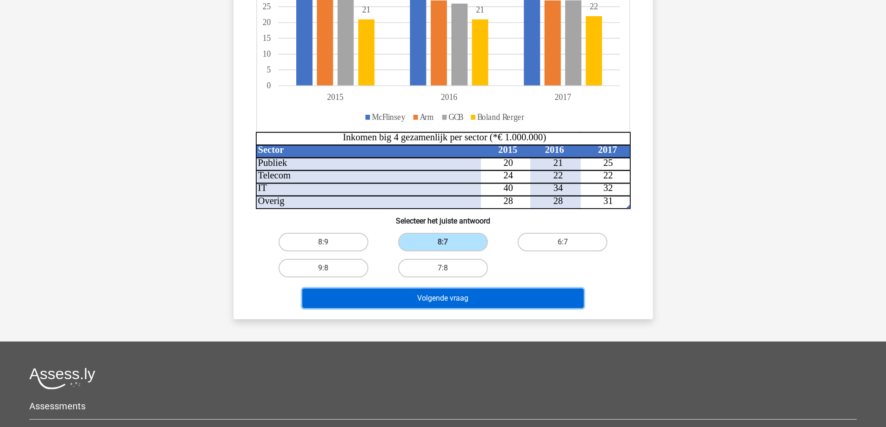
click at [433, 296] on button "Volgende vraag" at bounding box center [442, 299] width 281 height 20
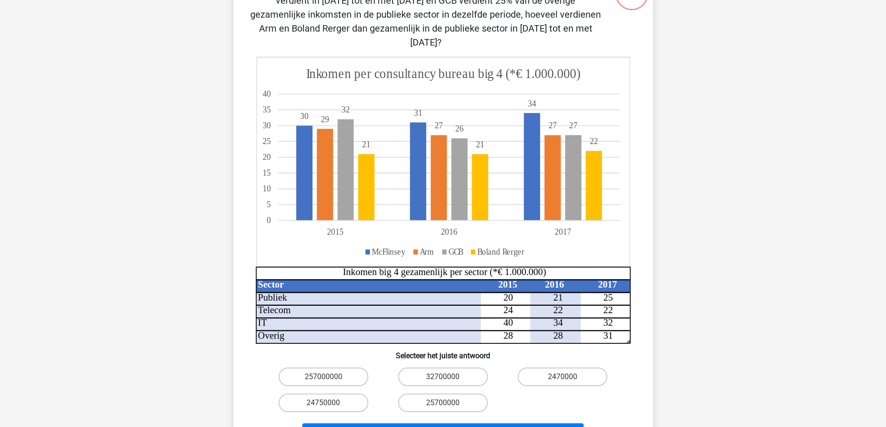
scroll to position [47, 0]
